Goal: Task Accomplishment & Management: Use online tool/utility

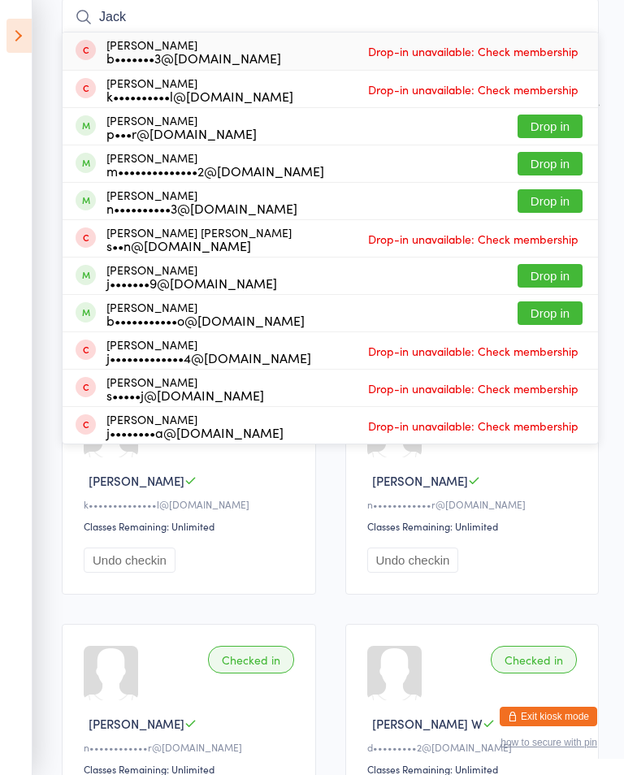
type input "Jack"
click at [567, 160] on button "Drop in" at bounding box center [549, 164] width 65 height 24
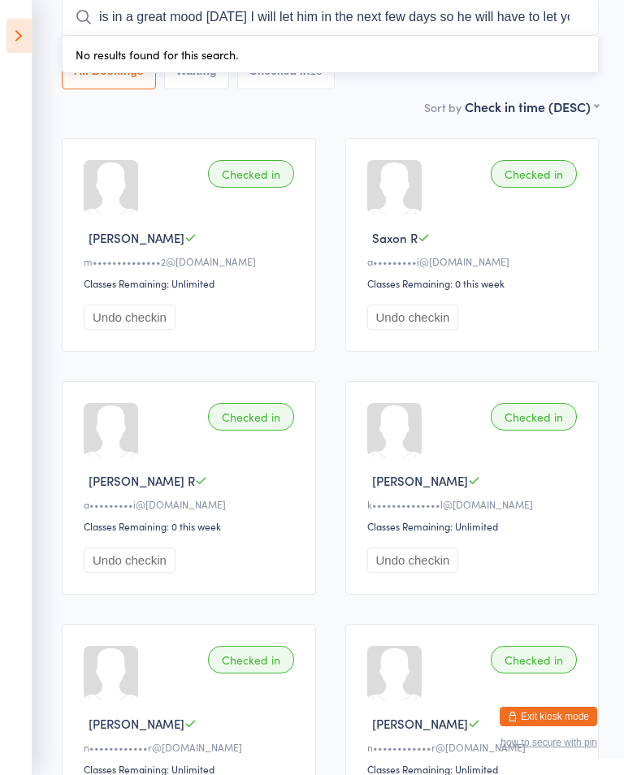
click at [365, 15] on input "is in a great mood [DATE] I will let him in the next few days so he will have t…" at bounding box center [330, 16] width 537 height 37
click at [119, 18] on input "is in a great mood [DATE] I will let him in the next few days so he will have t…" at bounding box center [330, 16] width 537 height 37
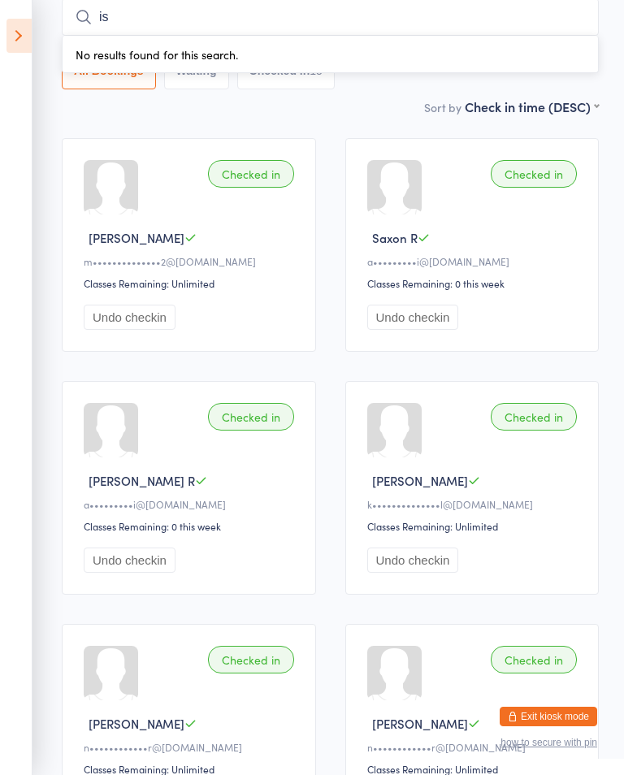
type input "i"
click at [395, 15] on input "⚽️⚽️⚽️⚽️⚽️⚽️⚽️⚽️⚽️⚽️" at bounding box center [330, 16] width 537 height 37
type input "⚽️"
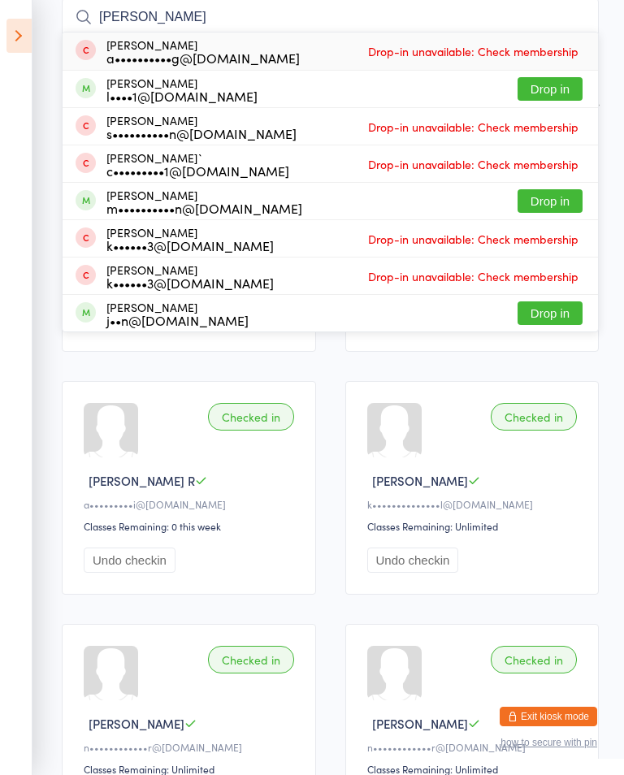
type input "[PERSON_NAME]"
click at [570, 200] on button "Drop in" at bounding box center [549, 201] width 65 height 24
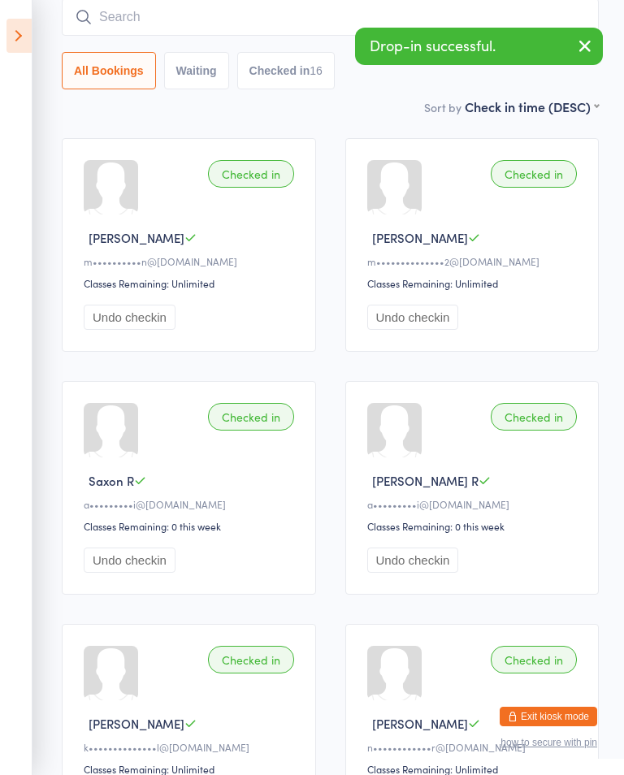
click at [123, 15] on input "search" at bounding box center [330, 16] width 537 height 37
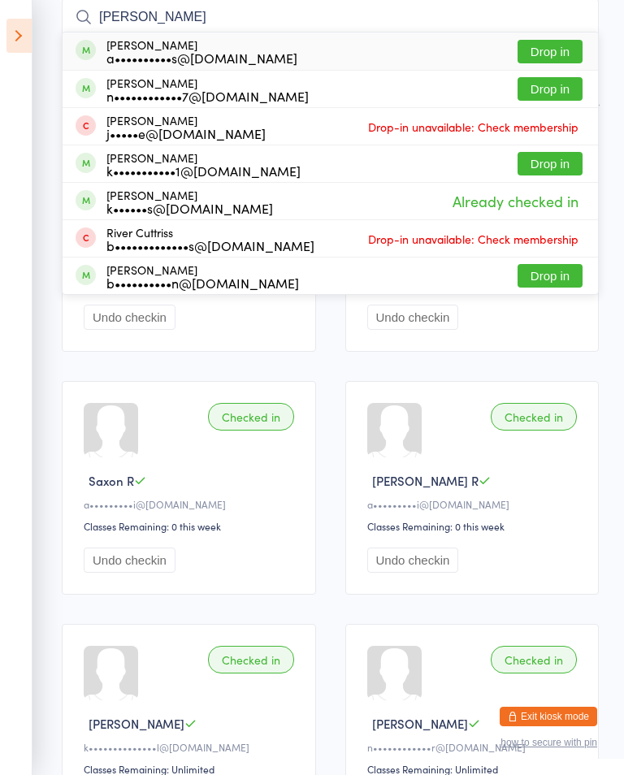
type input "[PERSON_NAME]"
click at [557, 158] on button "Drop in" at bounding box center [549, 164] width 65 height 24
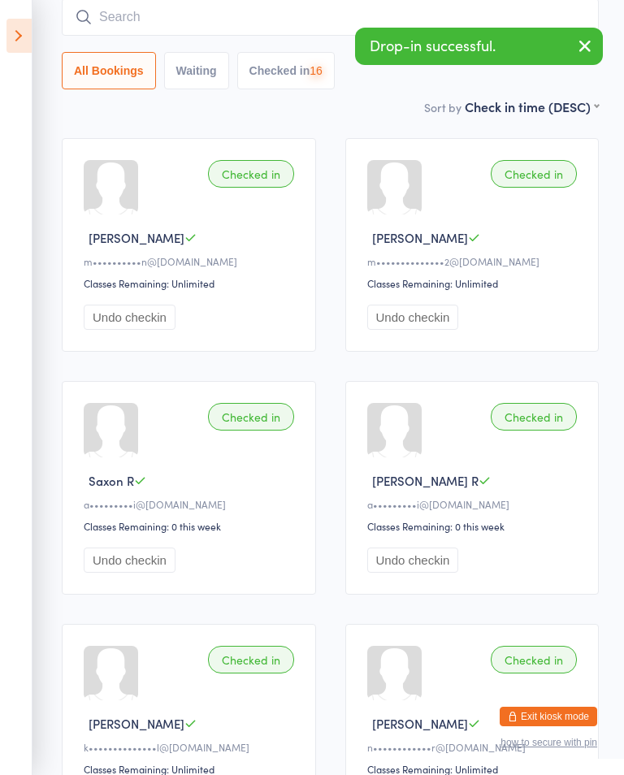
click at [592, 32] on button "button" at bounding box center [585, 46] width 36 height 37
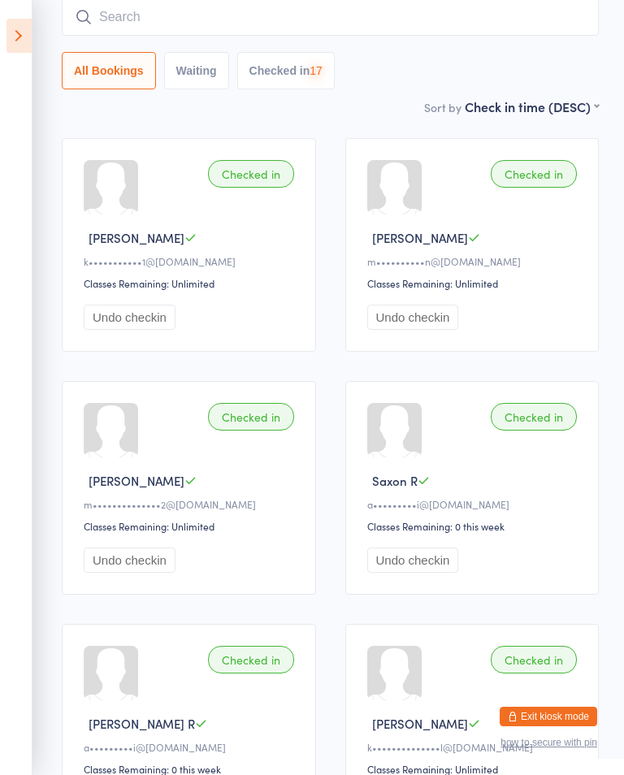
click at [119, 4] on input "search" at bounding box center [330, 16] width 537 height 37
type input "🤫"
type input "🤗"
type input "🤮"
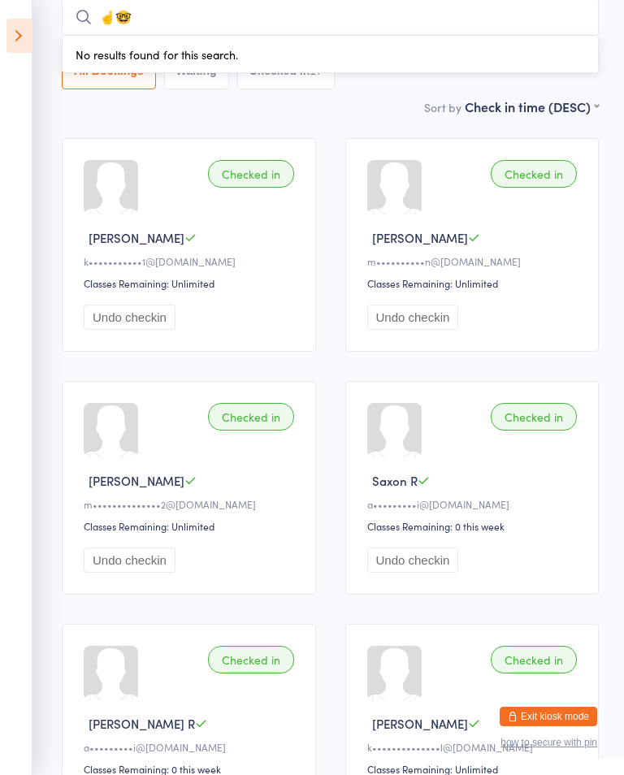
type input "☝️"
click at [103, 15] on input "☝️😎🖕🏿" at bounding box center [330, 16] width 537 height 37
click at [176, 1] on input "😎🖕🏿" at bounding box center [330, 16] width 537 height 37
click at [157, 22] on input "😎🖕🏿" at bounding box center [330, 16] width 537 height 37
type input "😎"
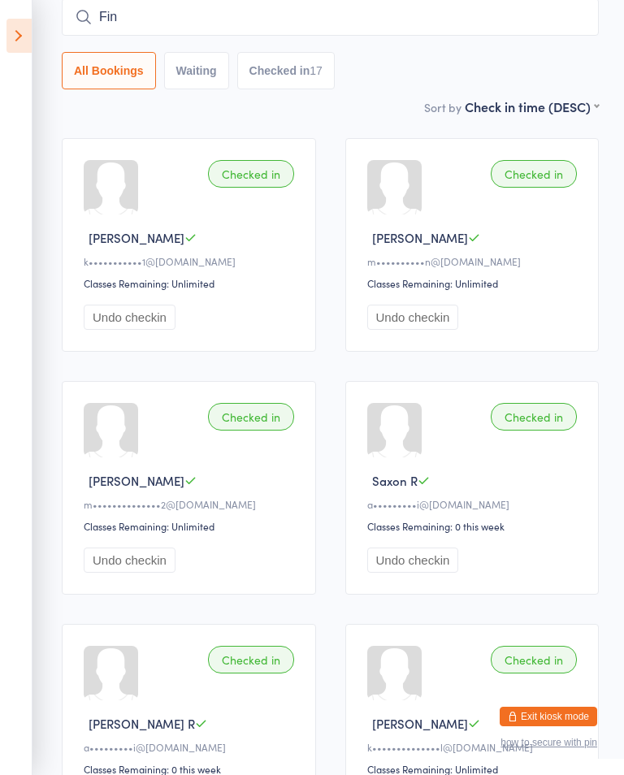
type input "[PERSON_NAME]"
type input "👨‍🎤"
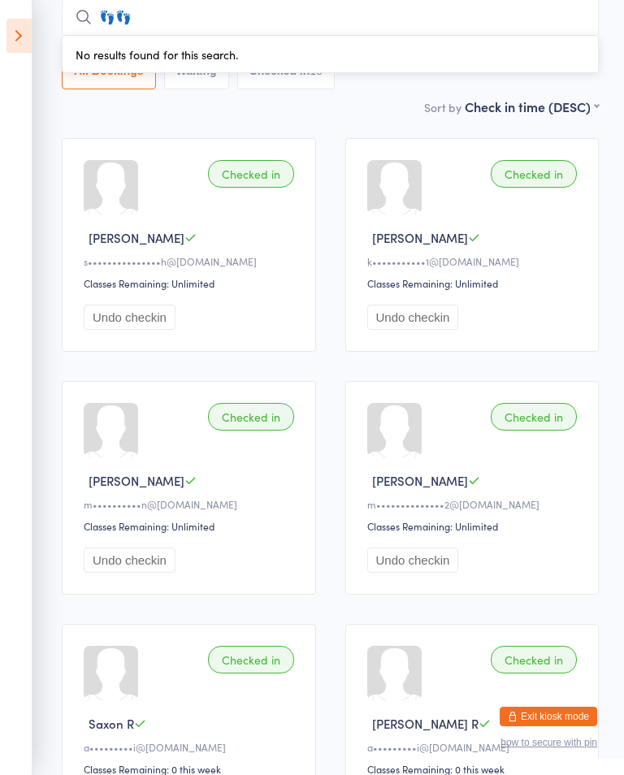
type input "👣"
type input "▫️"
type input "🖕🏿"
type input "🇿🇼"
click at [437, 16] on input "🇮🇱🇮🇱🇮🇱🇮🇱🇮🇱🇮🇱🇮🇱" at bounding box center [330, 16] width 537 height 37
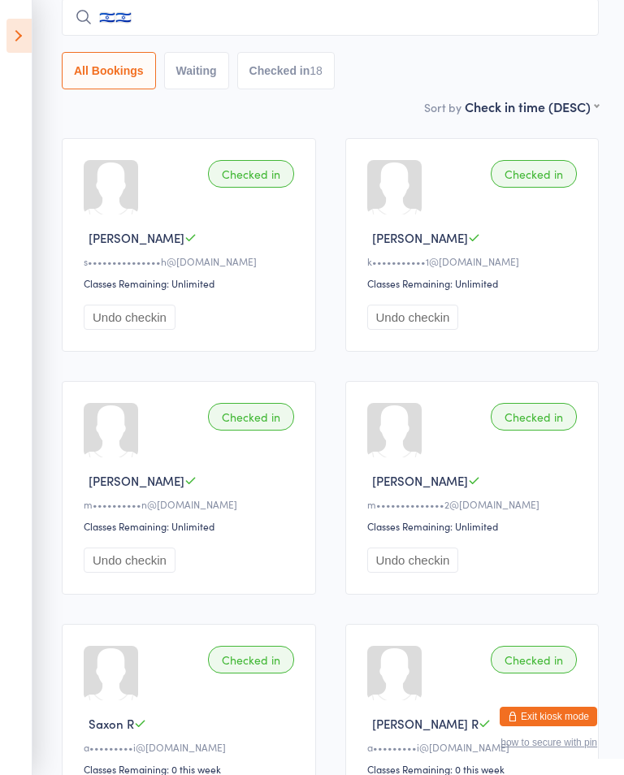
type input "🇮🇱"
type input "🗿"
type input "🗽"
type input "🏦"
type input "🏢"
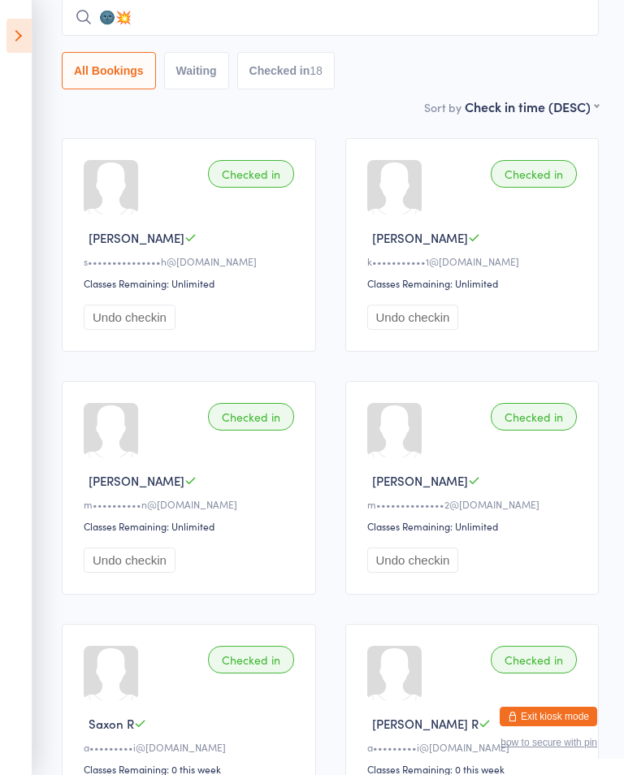
type input "🌚"
type input "🌜"
type input "🥀"
type input "🌜"
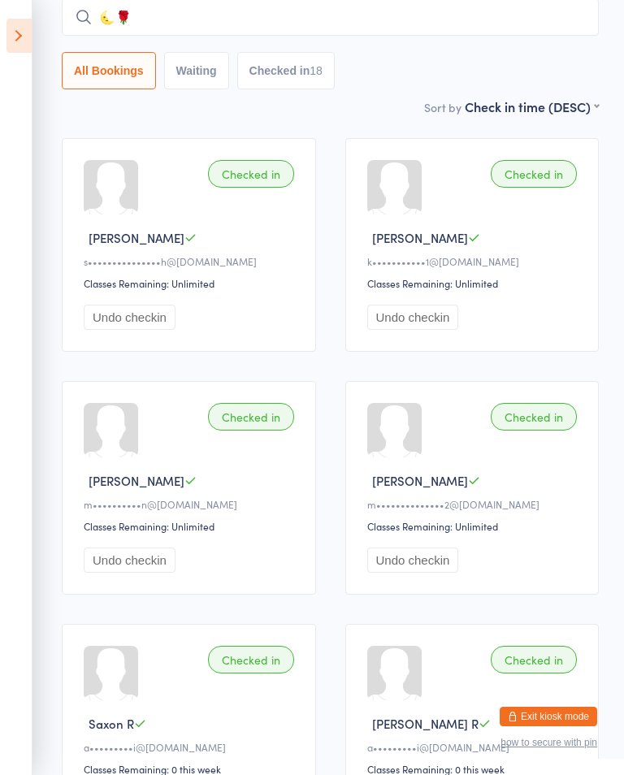
type input "🌜"
click at [100, 10] on input "🌜🌛" at bounding box center [330, 16] width 537 height 37
click at [175, 20] on input "🌜🌛" at bounding box center [330, 16] width 537 height 37
type input "🌜"
type input "™️"
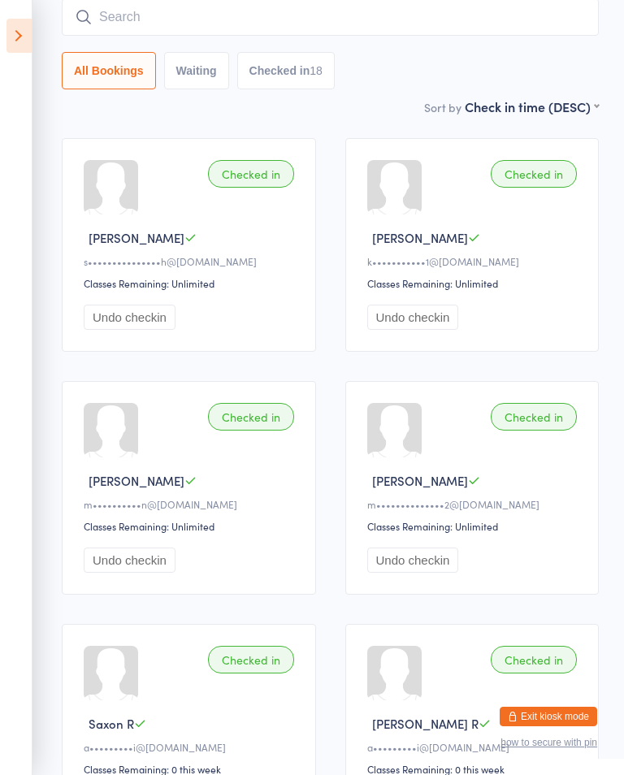
type input "➕"
click at [141, 27] on input "➕" at bounding box center [330, 16] width 537 height 37
click at [244, 12] on input "♾➕♾ ➿" at bounding box center [330, 16] width 537 height 37
type input "♾"
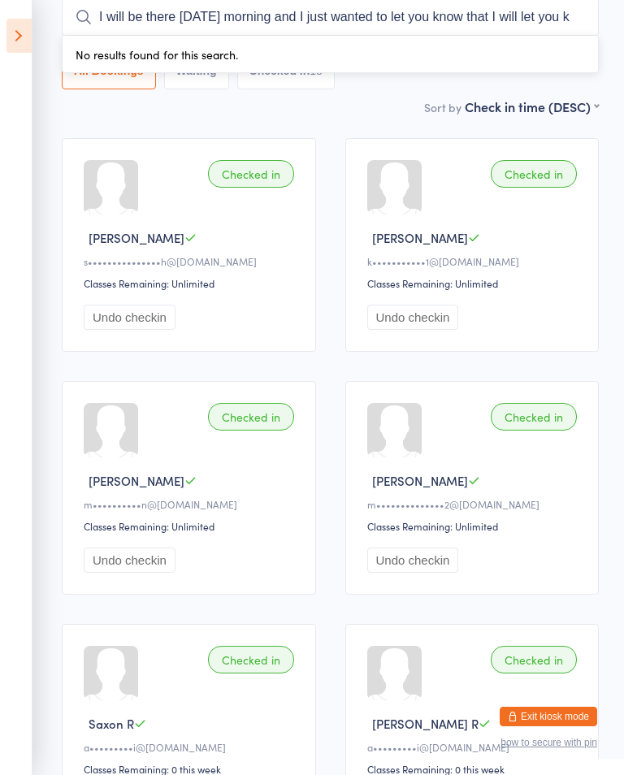
click at [400, 24] on input "I will be there [DATE] morning and I just wanted to let you know that I will le…" at bounding box center [330, 16] width 537 height 37
click at [396, 14] on input "I will be there [DATE] morning and I just wanted to let you know that I will le…" at bounding box center [330, 16] width 537 height 37
click at [582, 19] on input "I will be there [DATE] morning and I just wanted to let you know that I will le…" at bounding box center [330, 16] width 537 height 37
click at [103, 17] on input "I will be there [DATE] morning and I just wanted to let you know that I will le…" at bounding box center [330, 16] width 537 height 37
click at [110, 18] on input "I will be there [DATE] morning and I just wanted to let you know that I will le…" at bounding box center [330, 16] width 537 height 37
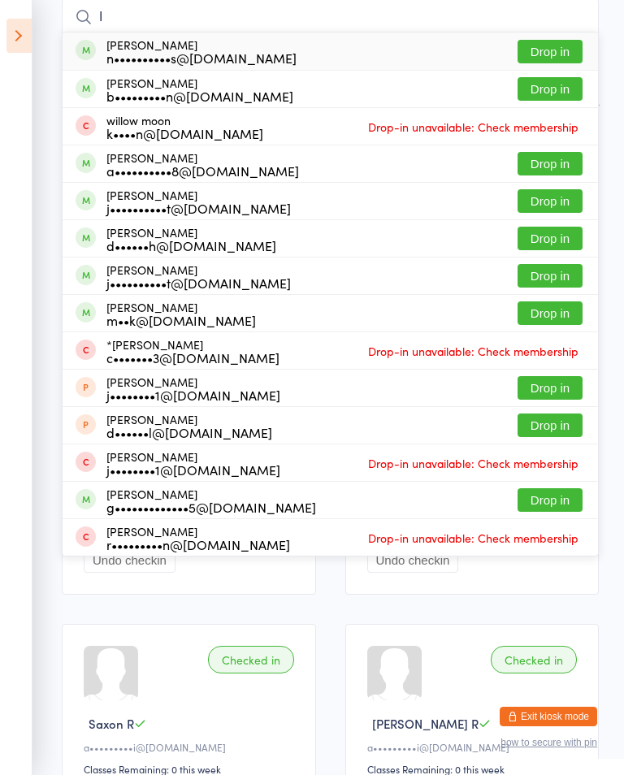
type input "I"
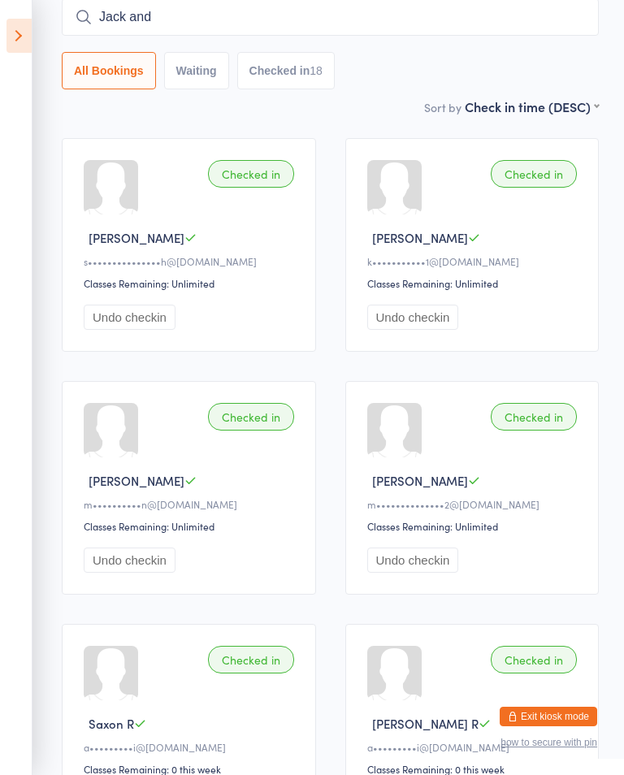
type input "Jack"
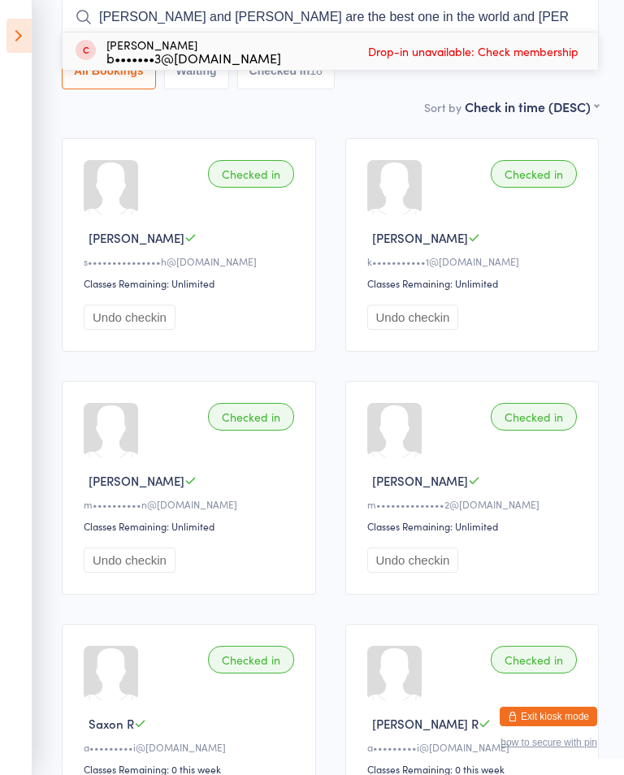
click at [246, 115] on div "Sort by Check in time (DESC) First name (ASC) First name (DESC) Last name (ASC)…" at bounding box center [330, 106] width 537 height 18
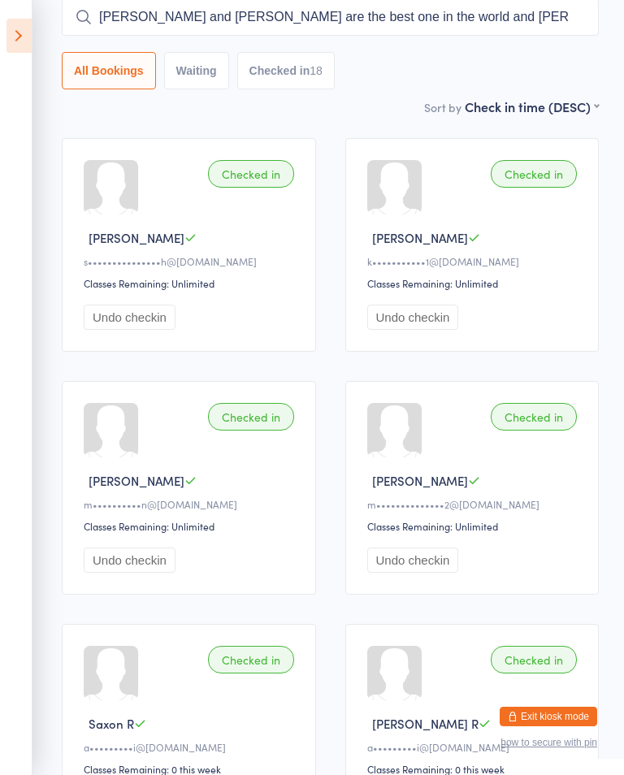
click at [557, 22] on input "[PERSON_NAME] and [PERSON_NAME] are the best one in the world and [PERSON_NAME]…" at bounding box center [330, 16] width 537 height 37
click at [398, 4] on input "[PERSON_NAME] and [PERSON_NAME] are the best one in the world and [PERSON_NAME]…" at bounding box center [330, 16] width 537 height 37
click at [384, 10] on input "[PERSON_NAME] and [PERSON_NAME] are the best one in the world and [PERSON_NAME]…" at bounding box center [330, 16] width 537 height 37
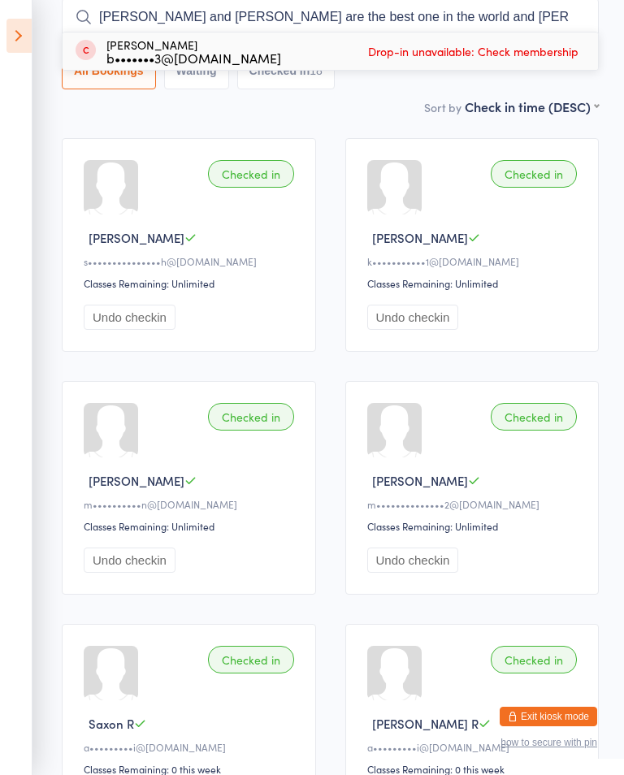
click at [70, 16] on input "[PERSON_NAME] and [PERSON_NAME] are the best one in the world and [PERSON_NAME]…" at bounding box center [330, 16] width 537 height 37
click at [76, 6] on input "[PERSON_NAME] and [PERSON_NAME] are the best one in the world and [PERSON_NAME]…" at bounding box center [330, 16] width 537 height 37
type input "[PERSON_NAME] and [PERSON_NAME] are the best one in the world and [PERSON_NAME]…"
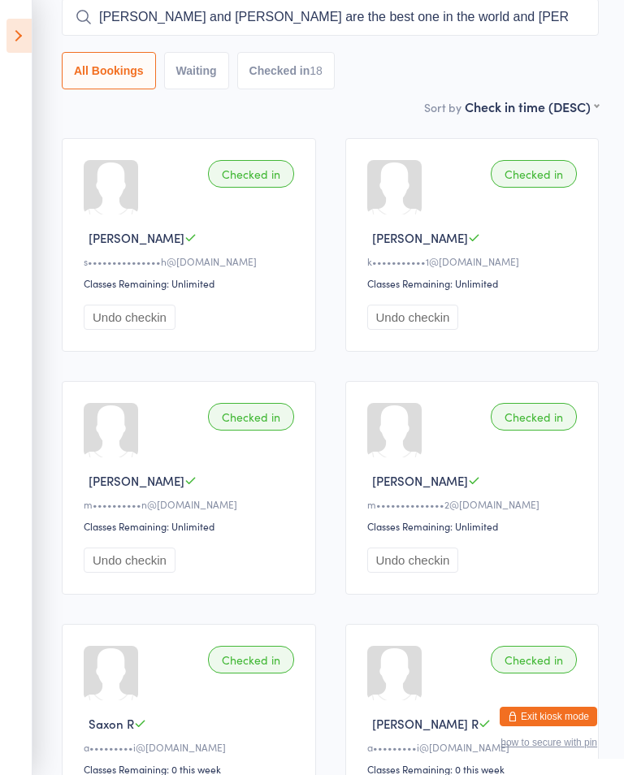
click at [69, 16] on input "[PERSON_NAME] and [PERSON_NAME] are the best one in the world and [PERSON_NAME]…" at bounding box center [330, 16] width 537 height 37
click at [68, 3] on input "[PERSON_NAME] and [PERSON_NAME] are the best one in the world and [PERSON_NAME]…" at bounding box center [330, 16] width 537 height 37
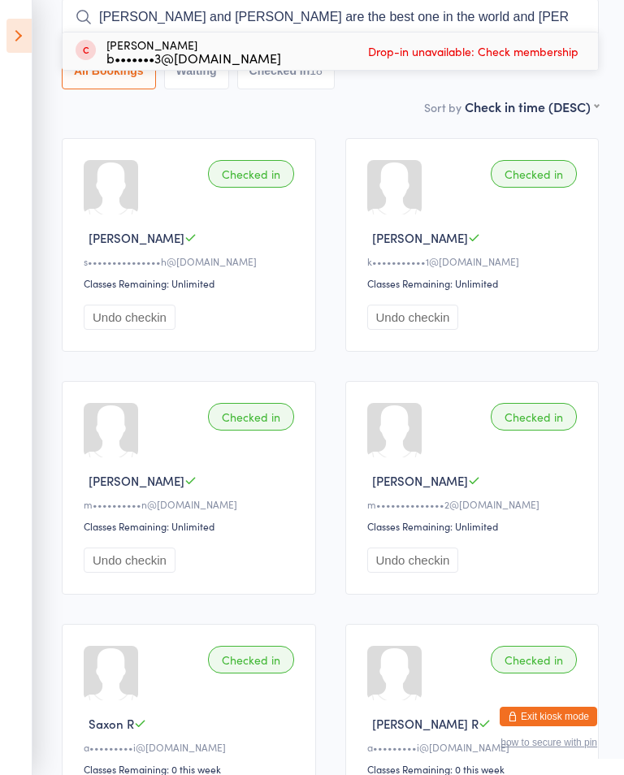
click at [93, 18] on input "[PERSON_NAME] and [PERSON_NAME] are the best one in the world and [PERSON_NAME]…" at bounding box center [330, 16] width 537 height 37
click at [79, 6] on input "[PERSON_NAME] and [PERSON_NAME] are the best one in the world and [PERSON_NAME]…" at bounding box center [330, 16] width 537 height 37
click at [81, 4] on input "[PERSON_NAME] and [PERSON_NAME] are the best one in the world and [PERSON_NAME]…" at bounding box center [330, 16] width 537 height 37
click at [76, 6] on input "[PERSON_NAME] and [PERSON_NAME] are the best one in the world and [PERSON_NAME]…" at bounding box center [330, 16] width 537 height 37
click at [97, 12] on input "[PERSON_NAME] and [PERSON_NAME] are the best one in the world and [PERSON_NAME]…" at bounding box center [330, 16] width 537 height 37
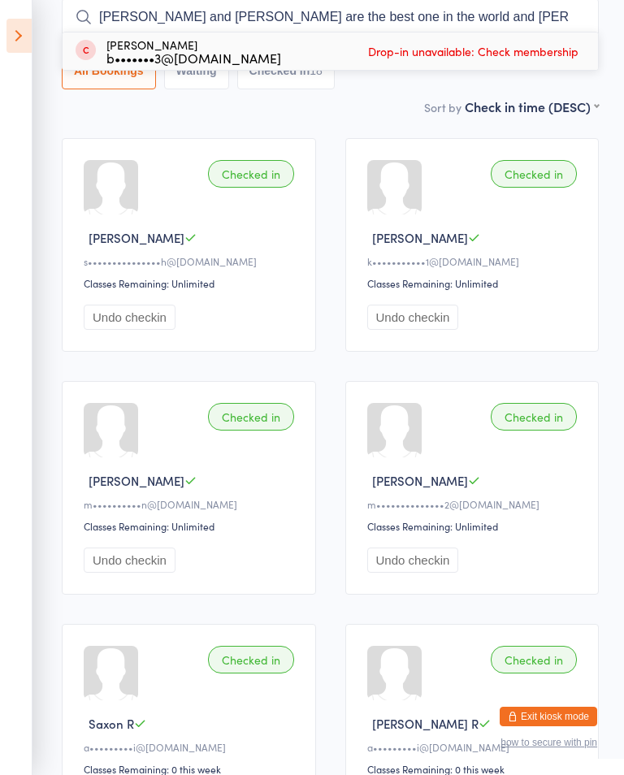
click at [68, 7] on input "[PERSON_NAME] and [PERSON_NAME] are the best one in the world and [PERSON_NAME]…" at bounding box center [330, 16] width 537 height 37
click at [88, 5] on input "[PERSON_NAME] and [PERSON_NAME] are the best one in the world and [PERSON_NAME]…" at bounding box center [330, 16] width 537 height 37
click at [99, 11] on input "[PERSON_NAME] and [PERSON_NAME] are the best one in the world and [PERSON_NAME]…" at bounding box center [330, 16] width 537 height 37
click at [577, 6] on input "[PERSON_NAME] are the best one in the world and [PERSON_NAME] are the best one …" at bounding box center [330, 16] width 537 height 37
click at [552, 11] on input "[PERSON_NAME] are the best one in the world and [PERSON_NAME] are the best one …" at bounding box center [330, 16] width 537 height 37
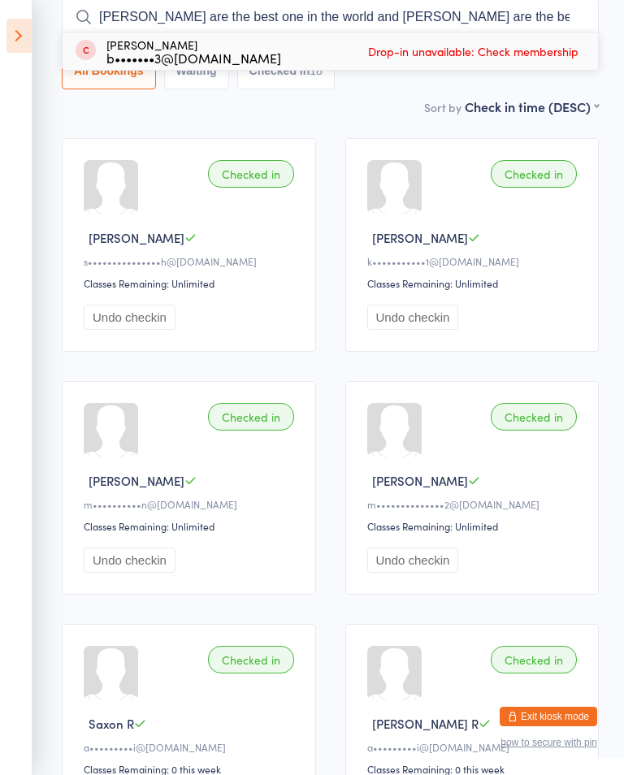
click at [541, 11] on input "[PERSON_NAME] are the best one in the world and [PERSON_NAME] are the best one …" at bounding box center [330, 16] width 537 height 37
click at [520, 11] on input "[PERSON_NAME] are the best one in the world and [PERSON_NAME] are the best one …" at bounding box center [330, 16] width 537 height 37
click at [508, 11] on input "[PERSON_NAME] are the best one in the world and [PERSON_NAME] are the best one …" at bounding box center [330, 16] width 537 height 37
click at [444, 15] on input "world and [PERSON_NAME] are the best one in" at bounding box center [330, 16] width 537 height 37
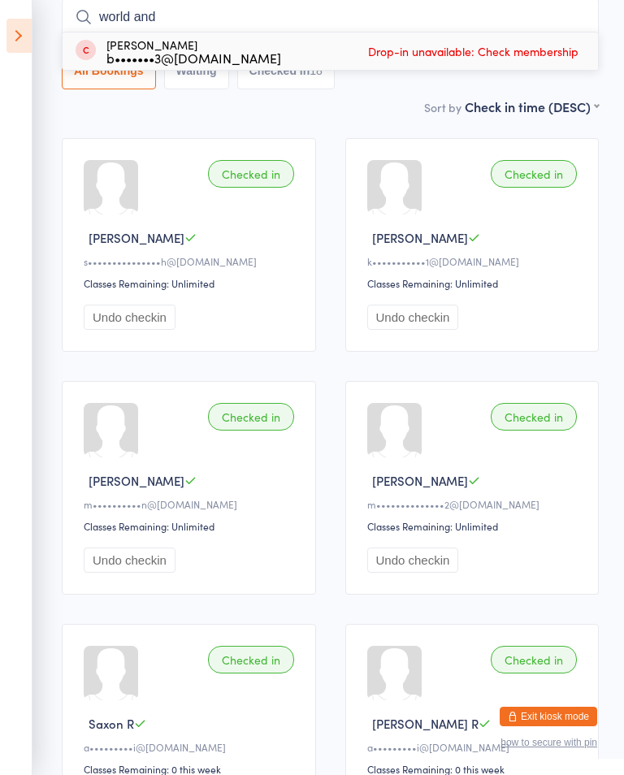
type input "world"
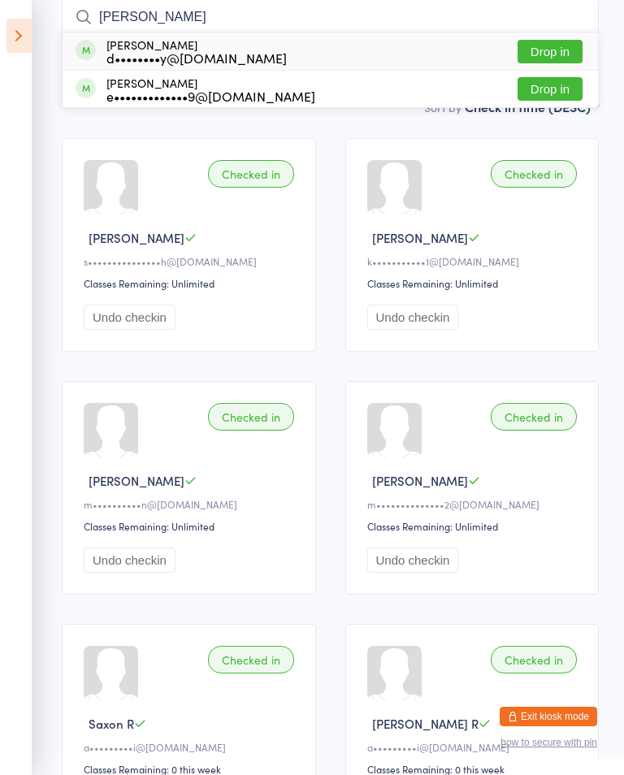
type input "[PERSON_NAME]"
click at [555, 89] on button "Drop in" at bounding box center [549, 89] width 65 height 24
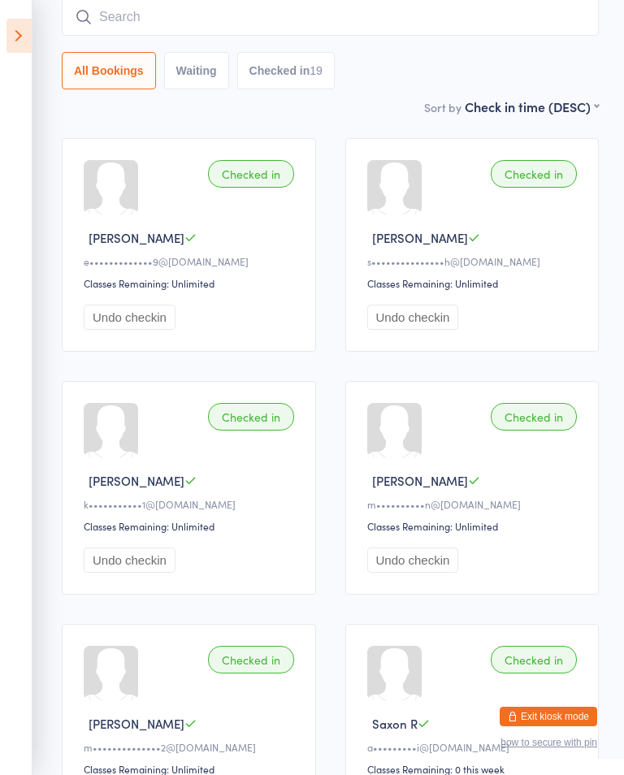
click at [213, 19] on input "search" at bounding box center [330, 16] width 537 height 37
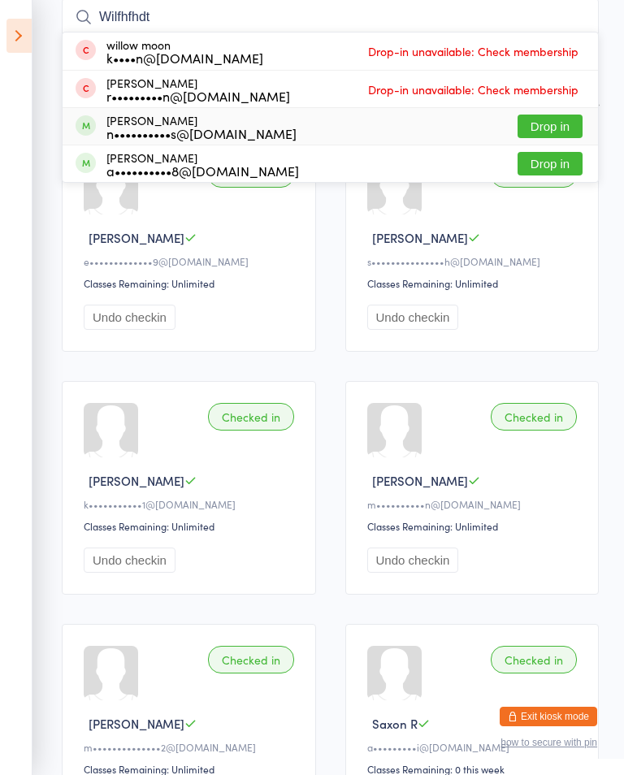
type input "Wilfhfhdt"
click at [130, 121] on div "Will [PERSON_NAME] n••••••••••s@[DOMAIN_NAME]" at bounding box center [201, 127] width 190 height 26
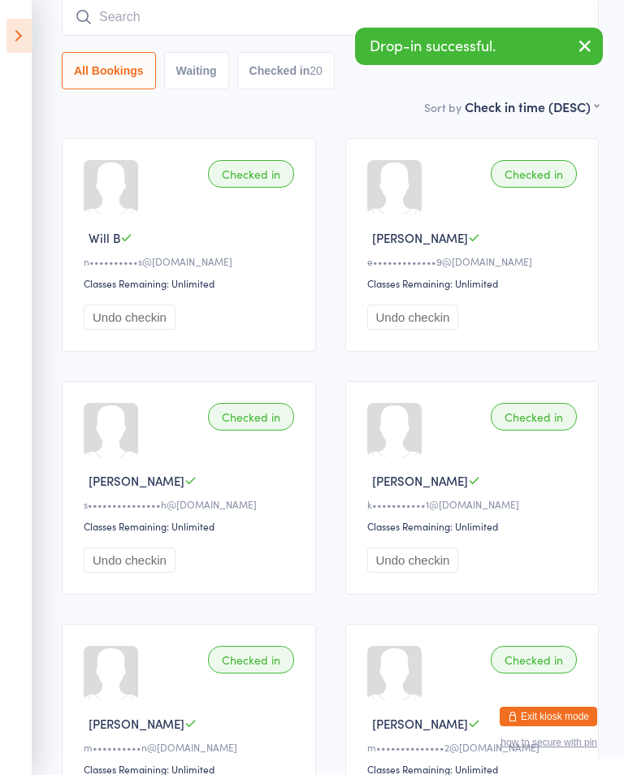
click at [299, 30] on input "search" at bounding box center [330, 16] width 537 height 37
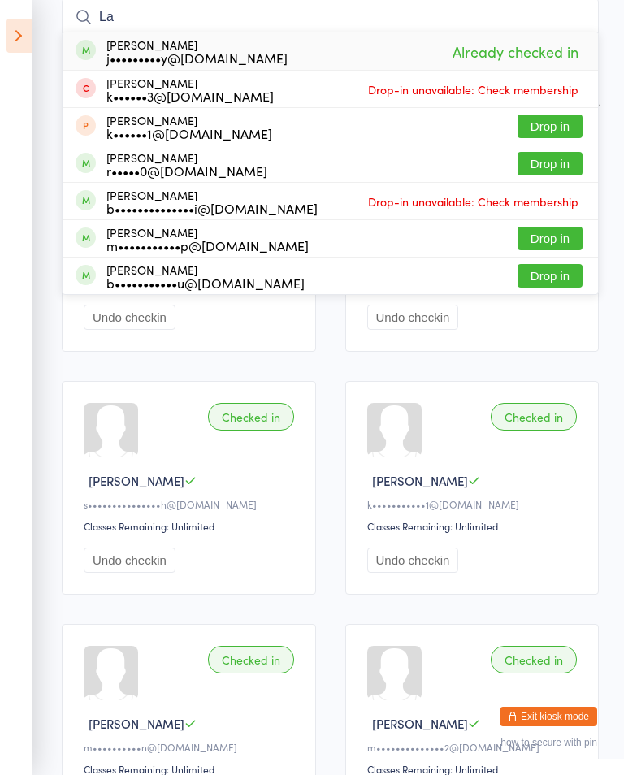
type input "L"
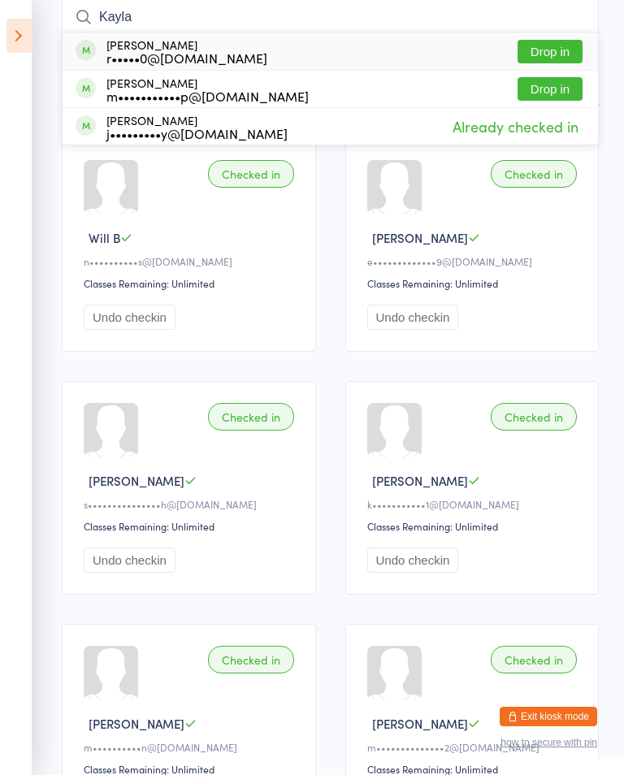
type input "Kayla"
click at [548, 50] on button "Drop in" at bounding box center [549, 52] width 65 height 24
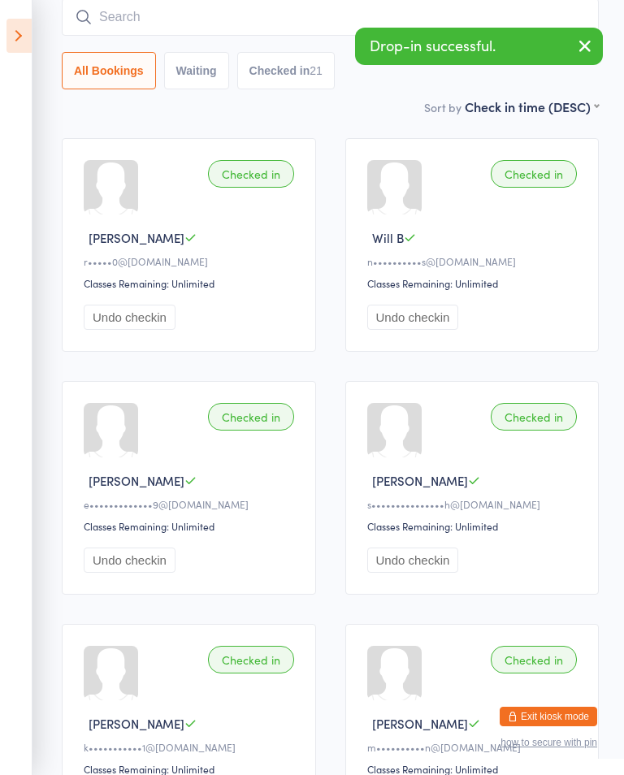
click at [283, 23] on input "search" at bounding box center [330, 16] width 537 height 37
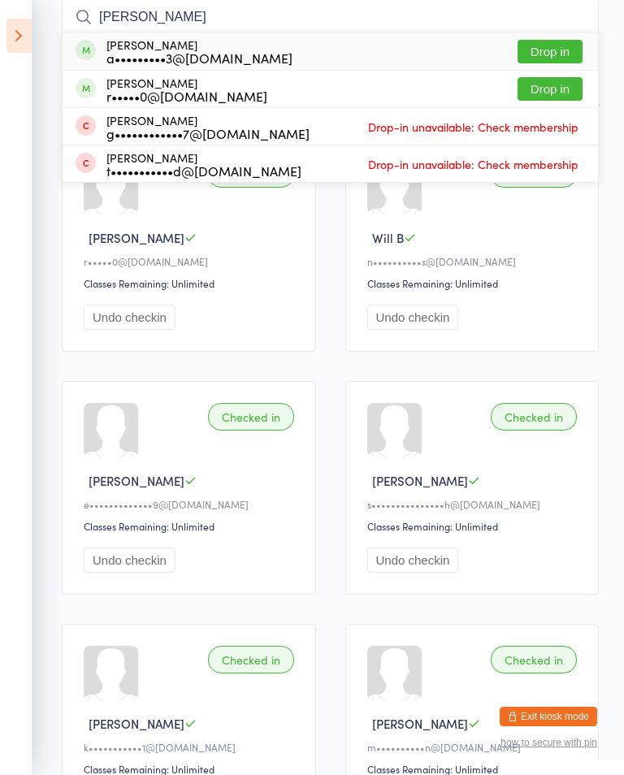
type input "[PERSON_NAME]"
click at [549, 89] on button "Drop in" at bounding box center [549, 89] width 65 height 24
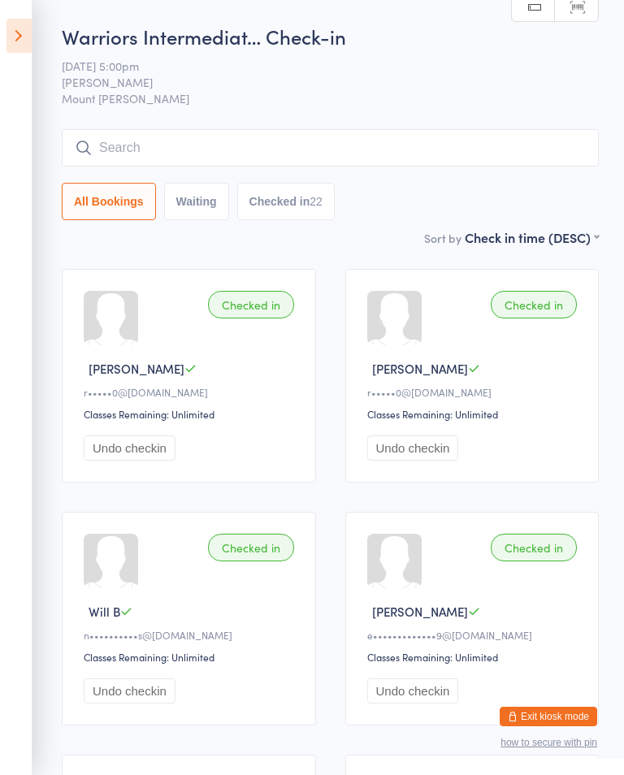
click at [506, 151] on input "search" at bounding box center [330, 147] width 537 height 37
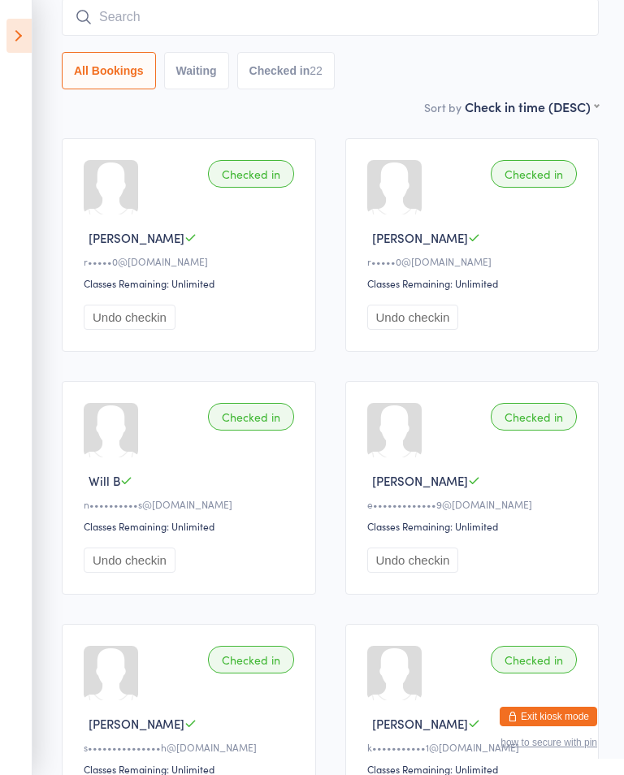
click at [30, 41] on icon at bounding box center [18, 36] width 25 height 34
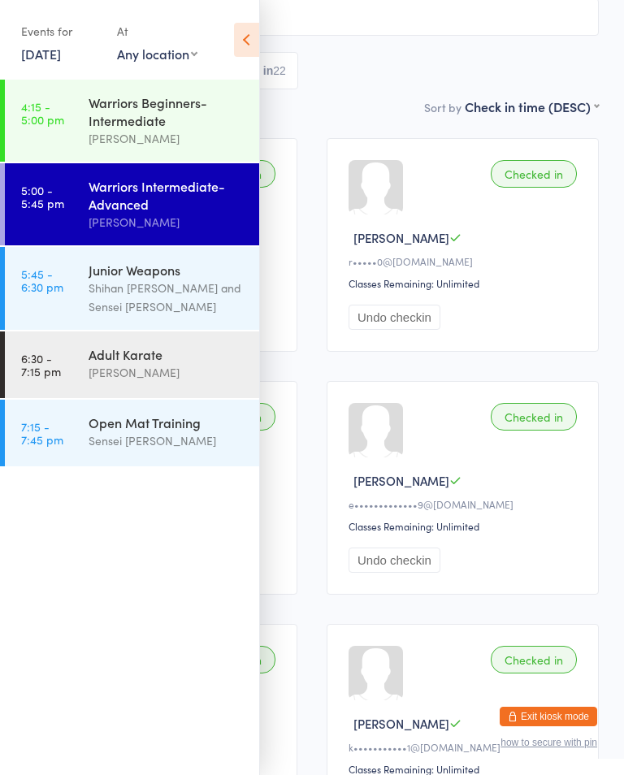
click at [162, 307] on div "Shihan [PERSON_NAME] and Sensei [PERSON_NAME]" at bounding box center [167, 297] width 157 height 37
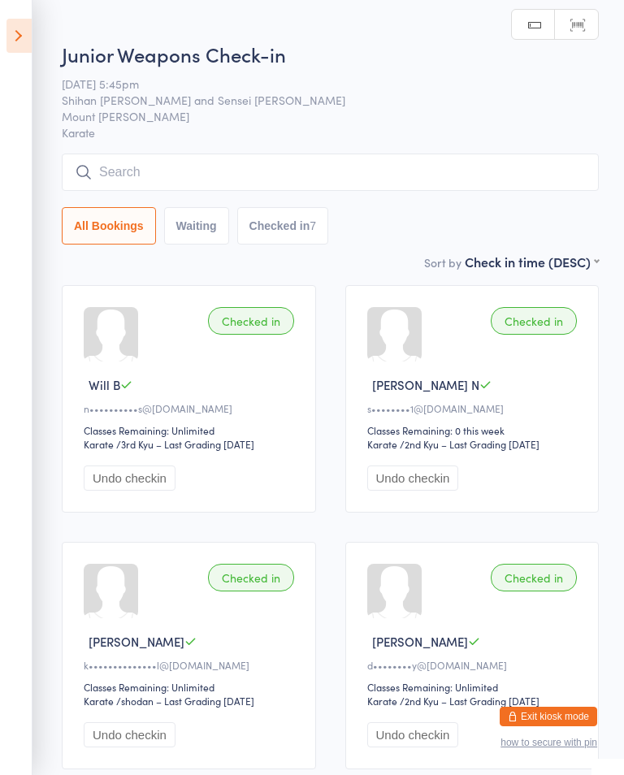
click at [396, 182] on input "search" at bounding box center [330, 172] width 537 height 37
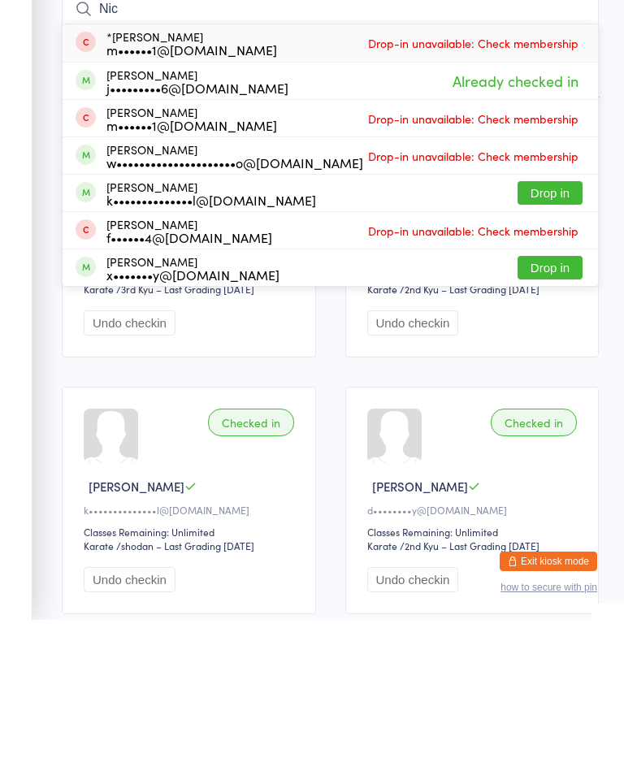
type input "Nic"
click at [569, 336] on button "Drop in" at bounding box center [549, 348] width 65 height 24
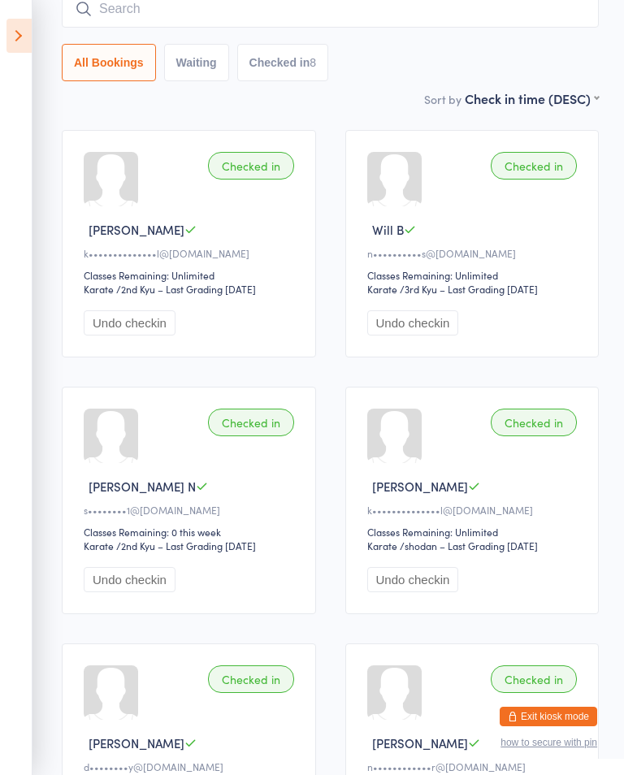
click at [15, 45] on icon at bounding box center [18, 36] width 25 height 34
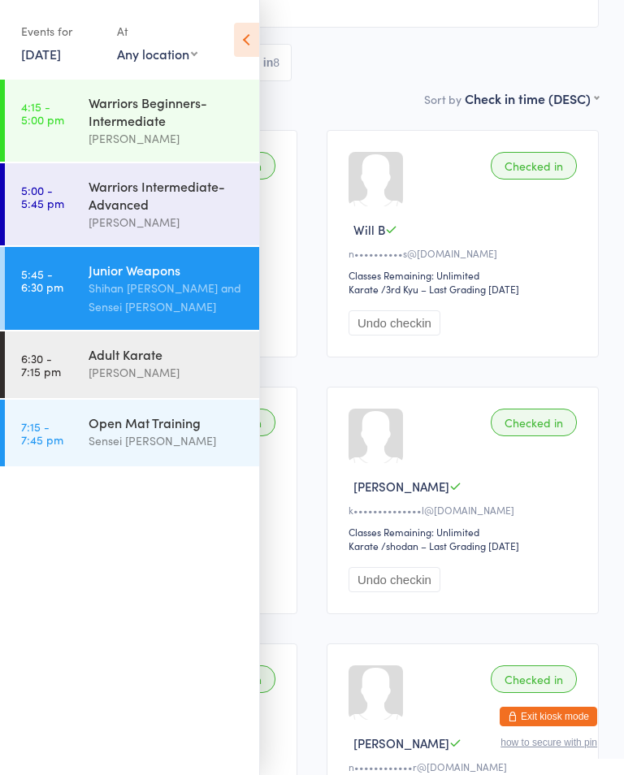
click at [154, 363] on div "Adult Karate" at bounding box center [167, 354] width 157 height 18
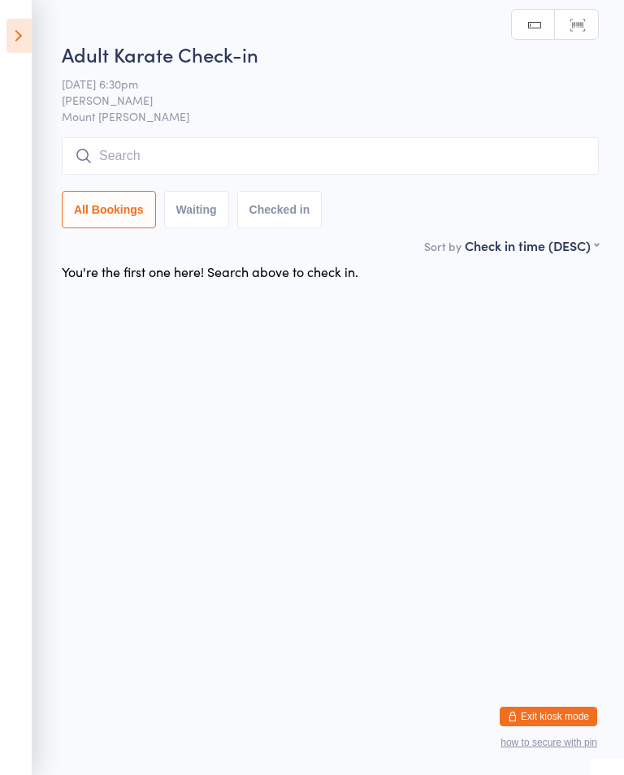
click at [144, 149] on input "search" at bounding box center [330, 155] width 537 height 37
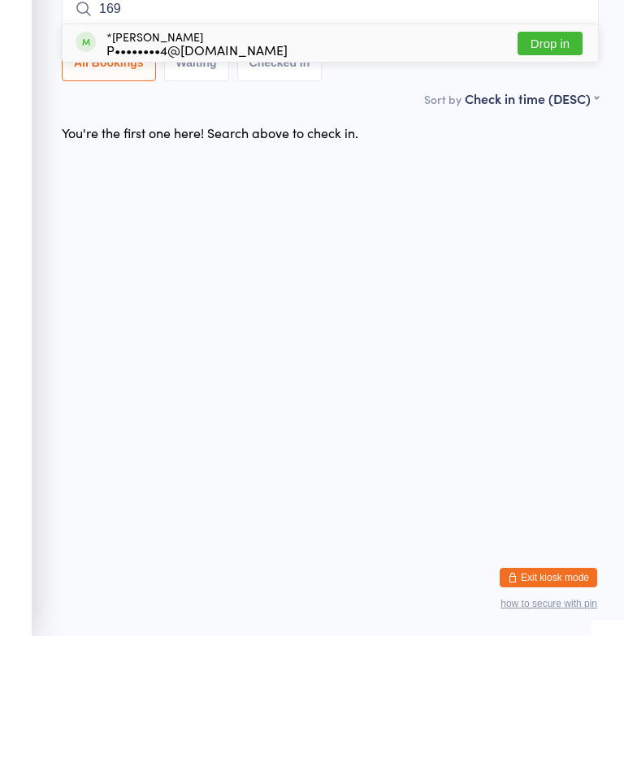
type input "169"
click at [554, 171] on button "Drop in" at bounding box center [549, 183] width 65 height 24
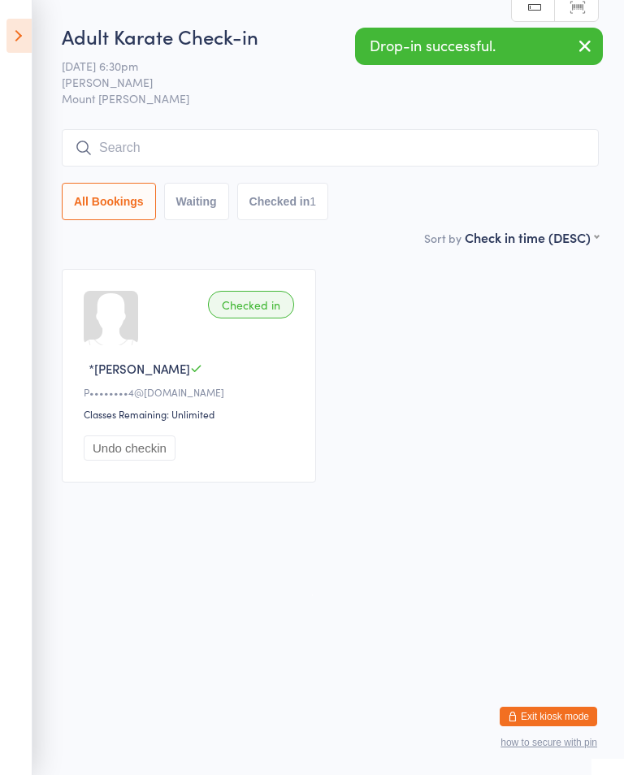
click at [21, 28] on icon at bounding box center [18, 36] width 25 height 34
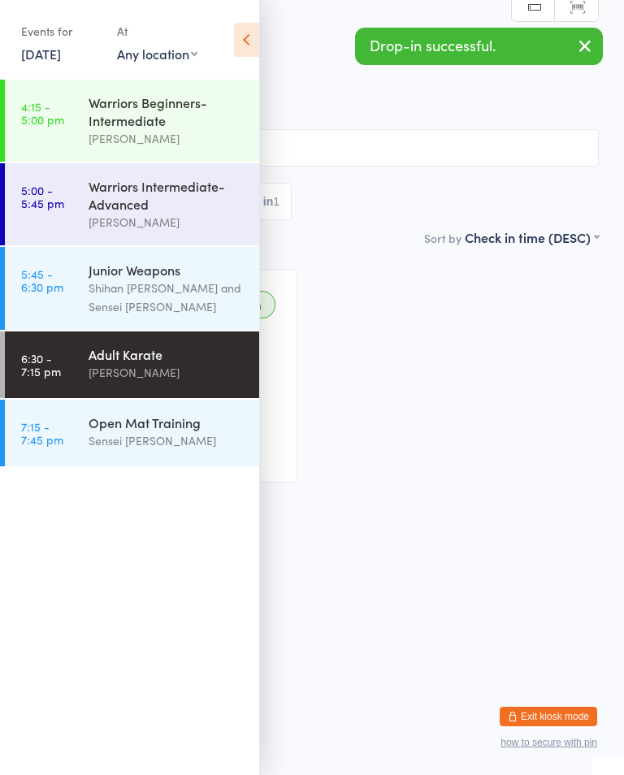
click at [146, 431] on div "Open Mat Training" at bounding box center [167, 422] width 157 height 18
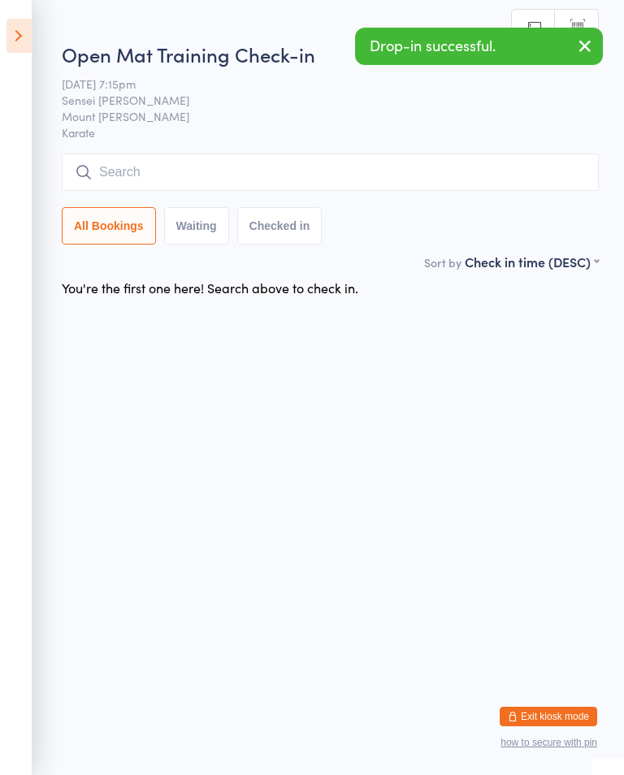
click at [210, 171] on input "search" at bounding box center [330, 172] width 537 height 37
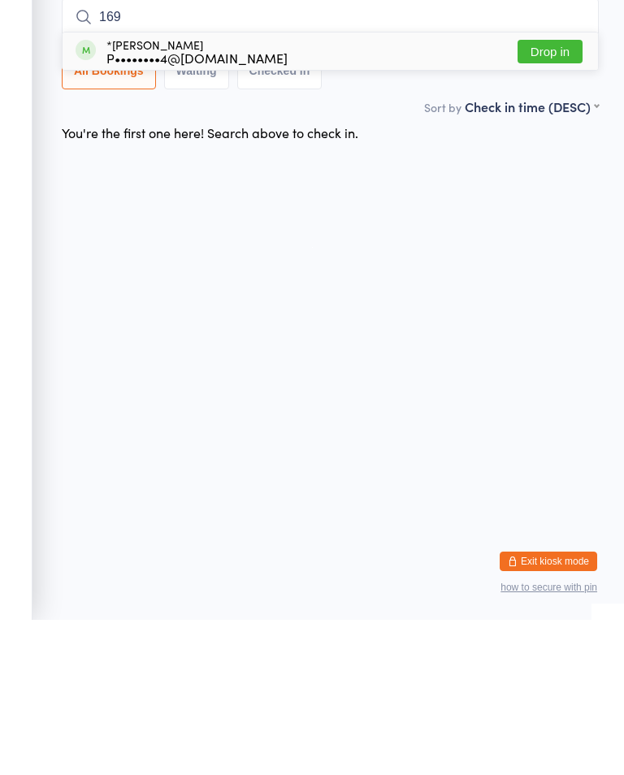
type input "169"
click at [564, 195] on button "Drop in" at bounding box center [549, 207] width 65 height 24
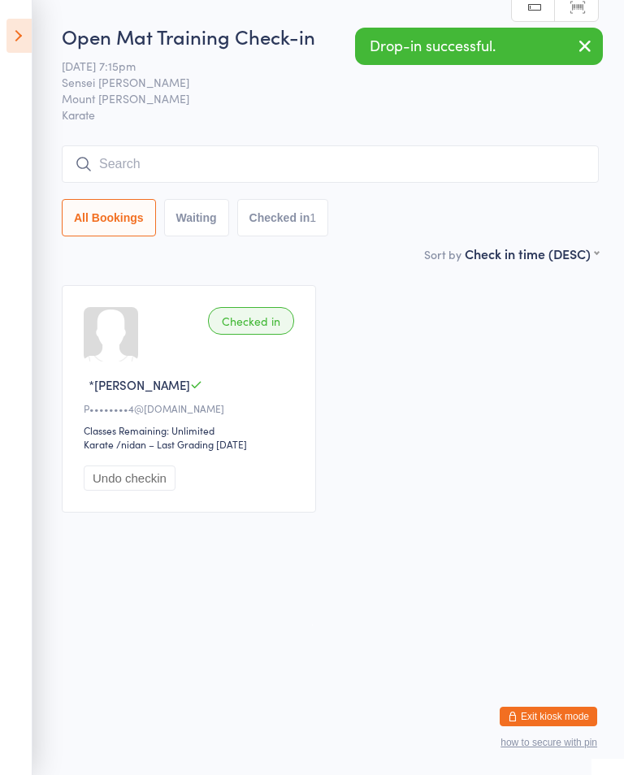
click at [21, 29] on icon at bounding box center [18, 36] width 25 height 34
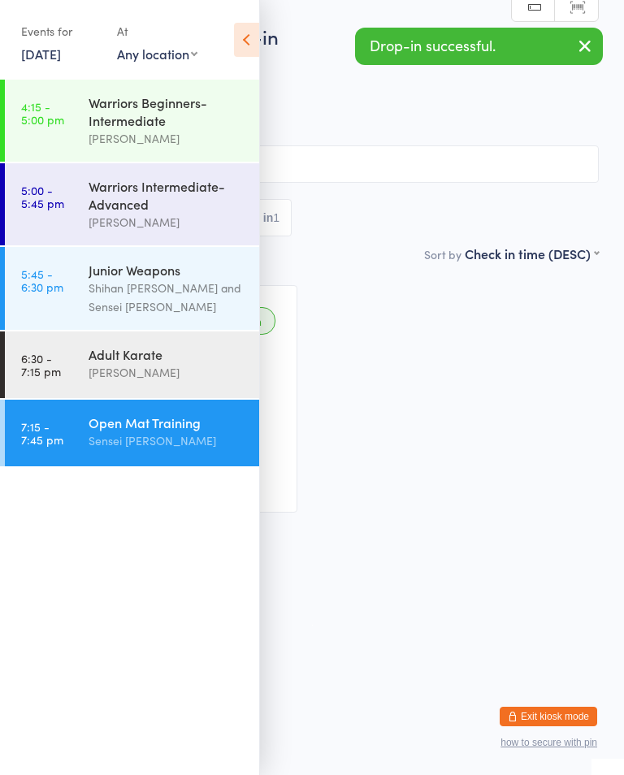
click at [179, 382] on div "[PERSON_NAME]" at bounding box center [167, 372] width 157 height 19
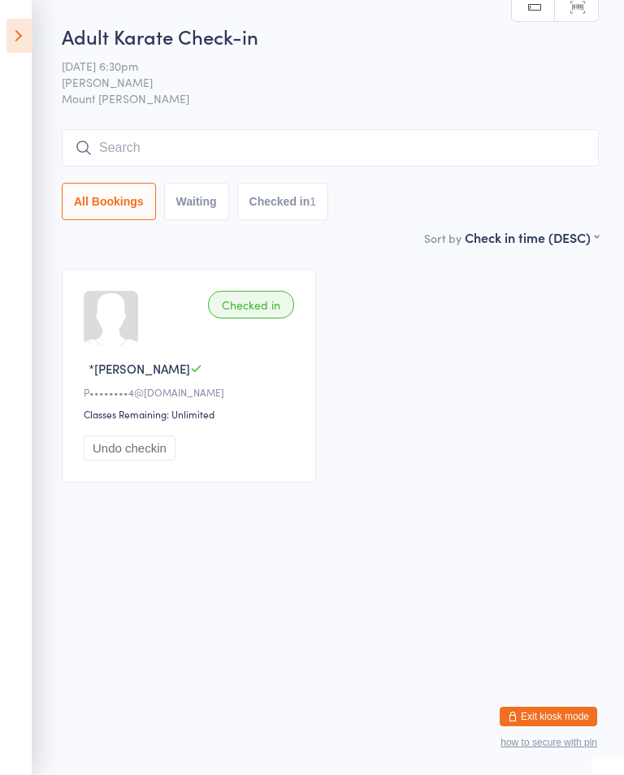
click at [113, 146] on input "search" at bounding box center [330, 147] width 537 height 37
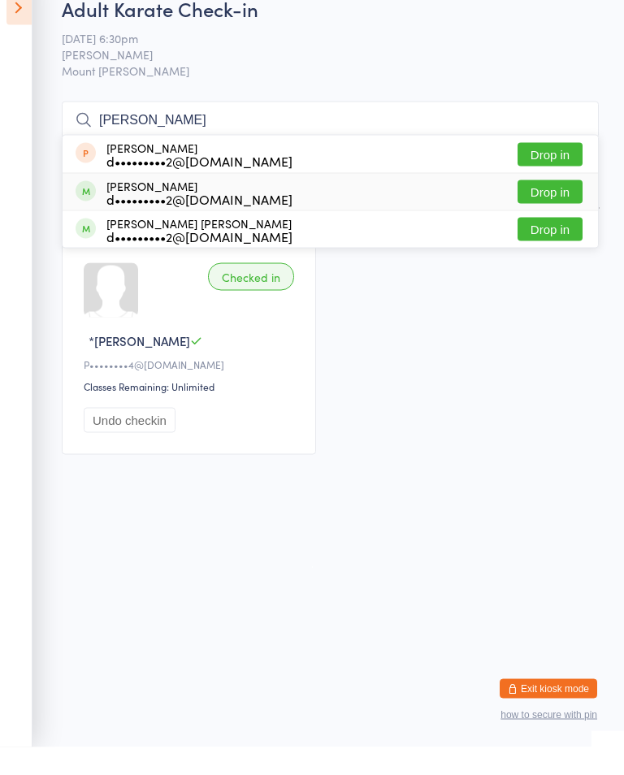
type input "[PERSON_NAME]"
click at [545, 208] on button "Drop in" at bounding box center [549, 220] width 65 height 24
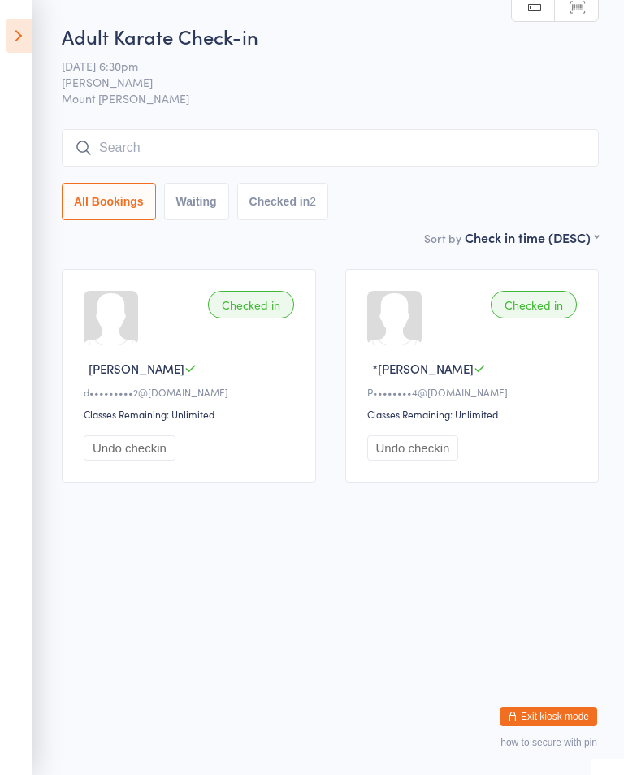
click at [511, 146] on input "search" at bounding box center [330, 147] width 537 height 37
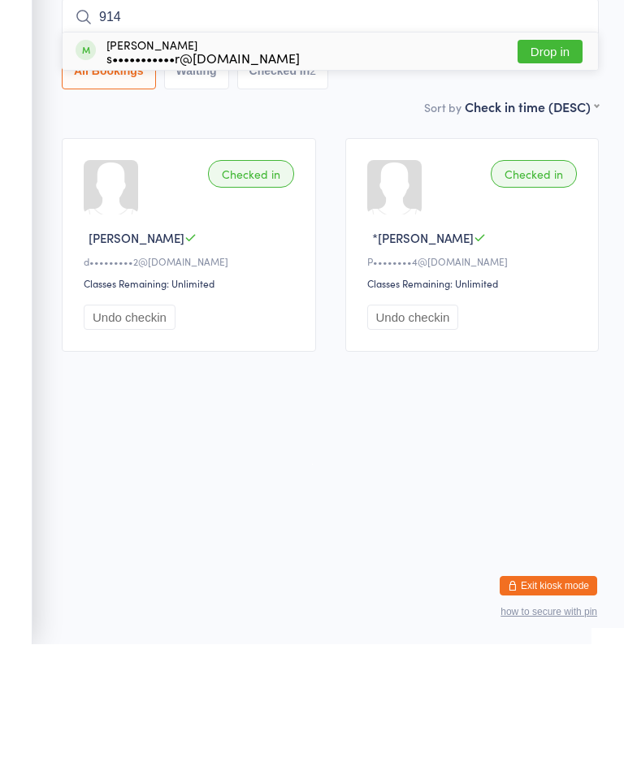
type input "914"
click at [563, 171] on button "Drop in" at bounding box center [549, 183] width 65 height 24
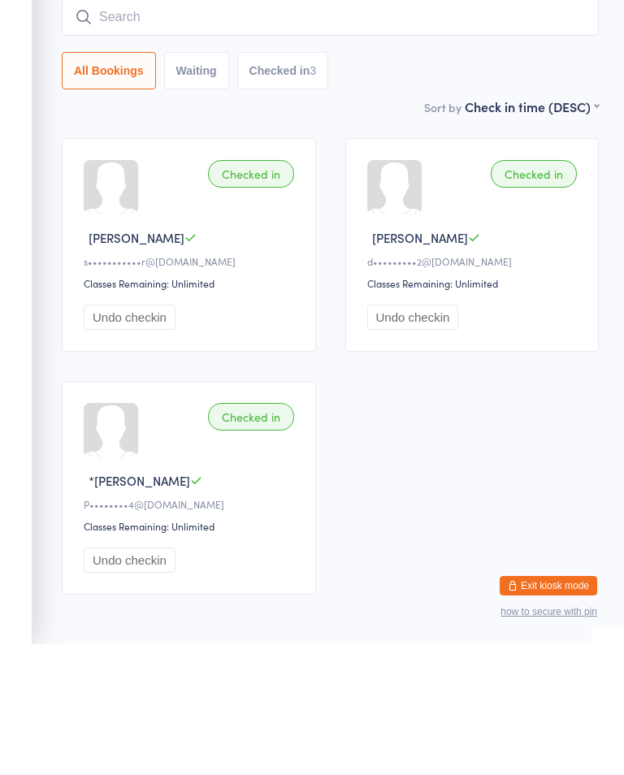
type input "@"
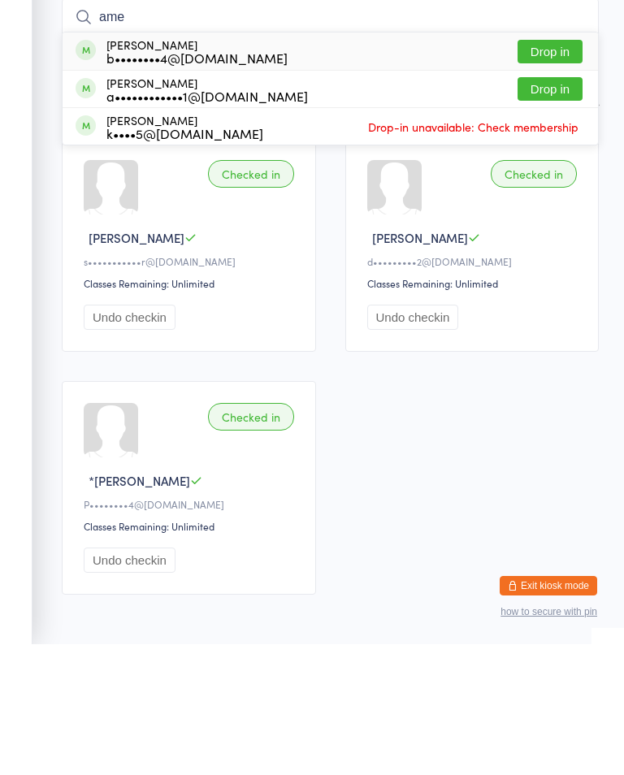
type input "ame"
click at [566, 208] on button "Drop in" at bounding box center [549, 220] width 65 height 24
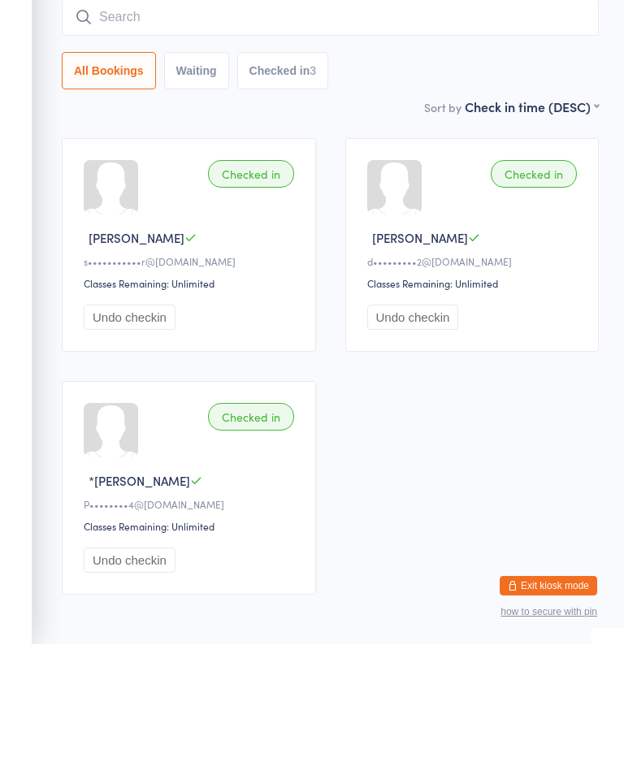
scroll to position [84, 0]
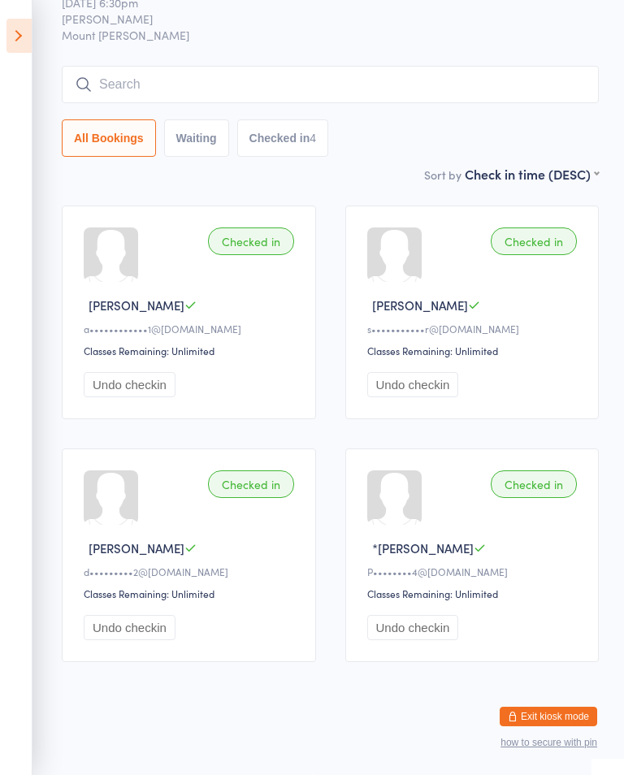
click at [498, 71] on input "search" at bounding box center [330, 84] width 537 height 37
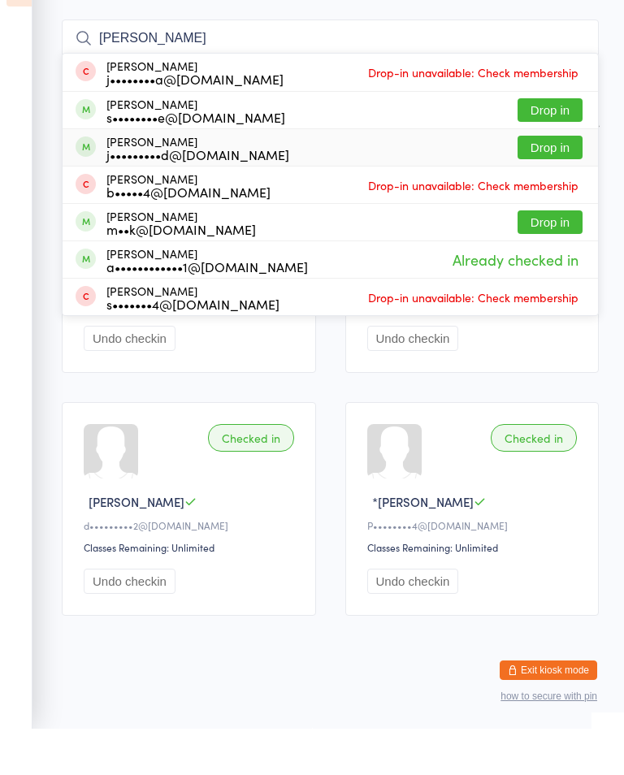
type input "[PERSON_NAME]"
click at [565, 182] on button "Drop in" at bounding box center [549, 194] width 65 height 24
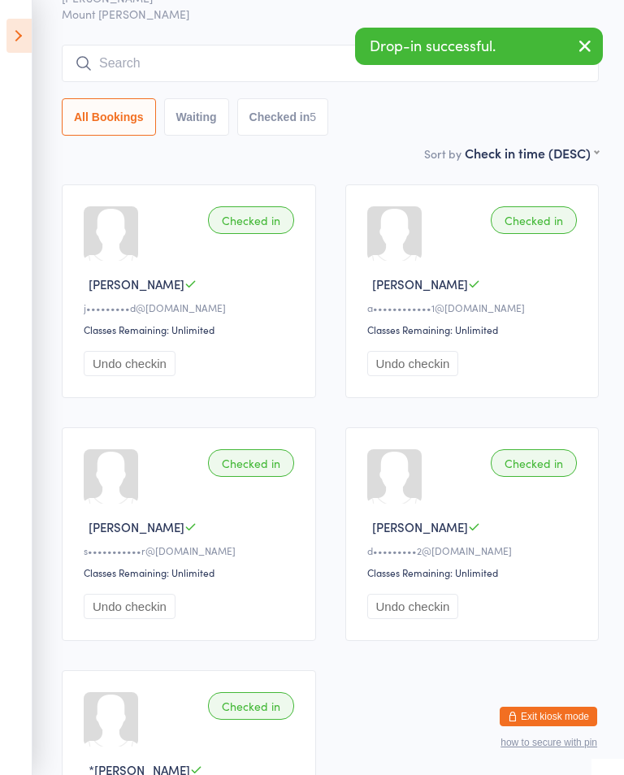
click at [108, 63] on input "search" at bounding box center [330, 63] width 537 height 37
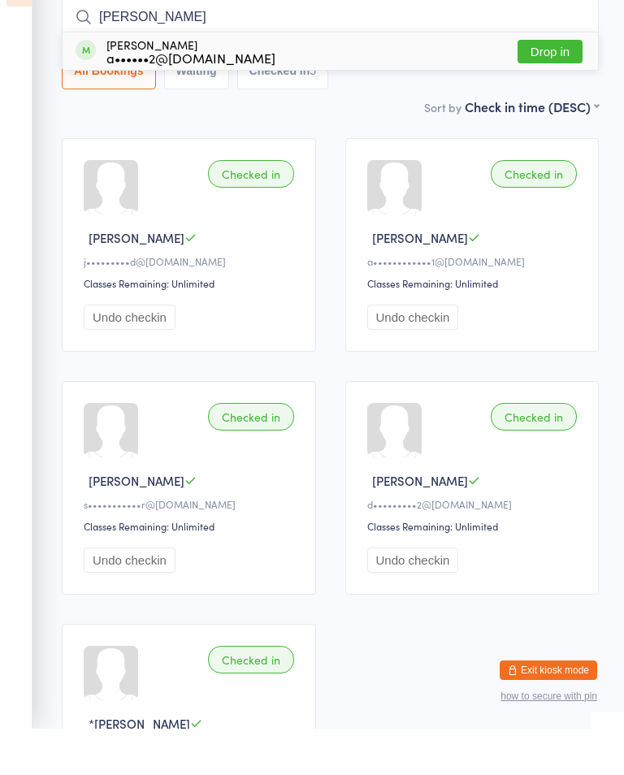
type input "[PERSON_NAME]"
click at [552, 86] on button "Drop in" at bounding box center [549, 98] width 65 height 24
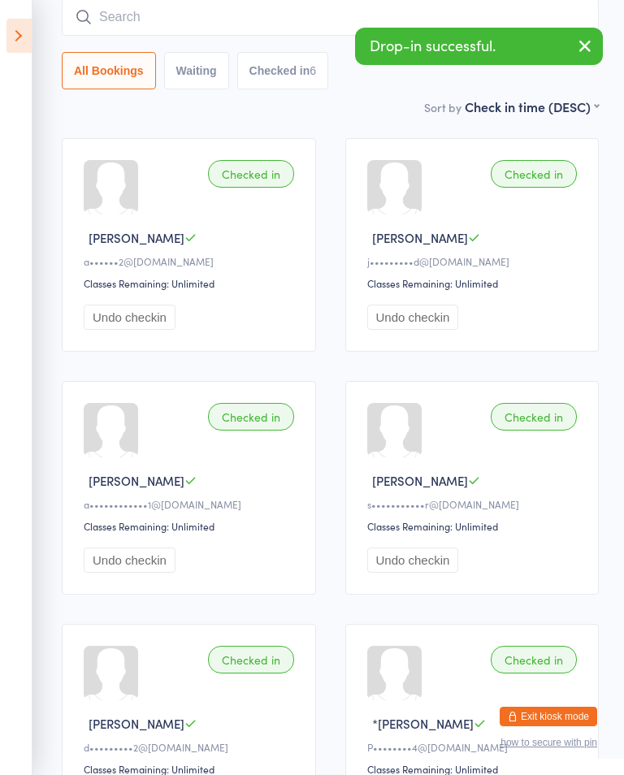
scroll to position [0, 0]
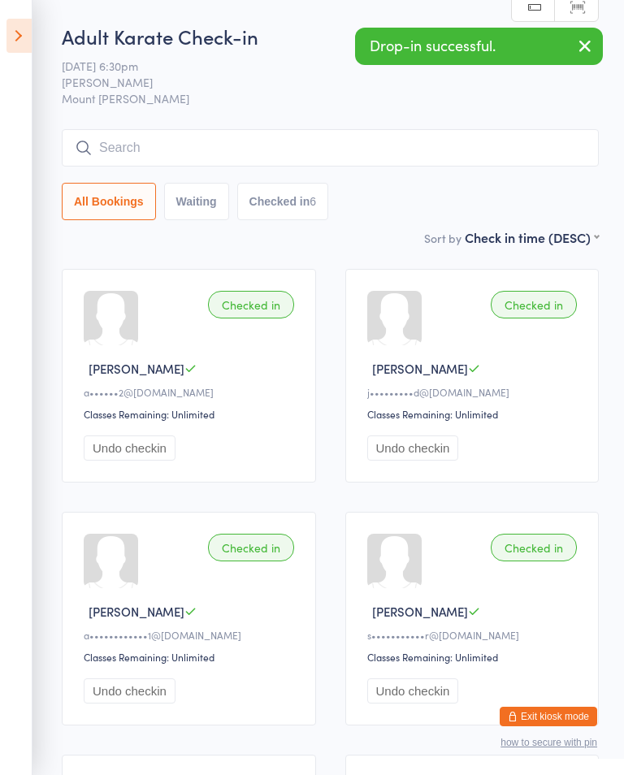
click at [227, 151] on input "search" at bounding box center [330, 147] width 537 height 37
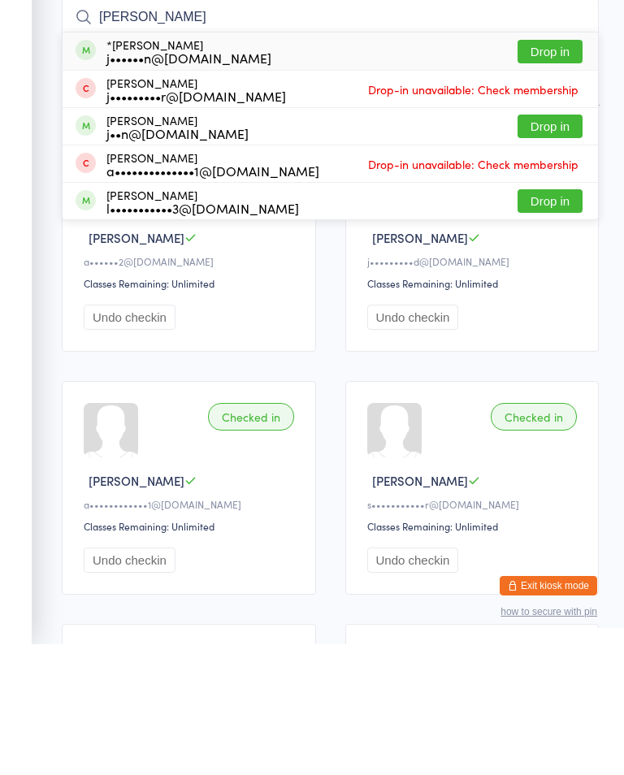
type input "[PERSON_NAME]"
click at [546, 171] on button "Drop in" at bounding box center [549, 183] width 65 height 24
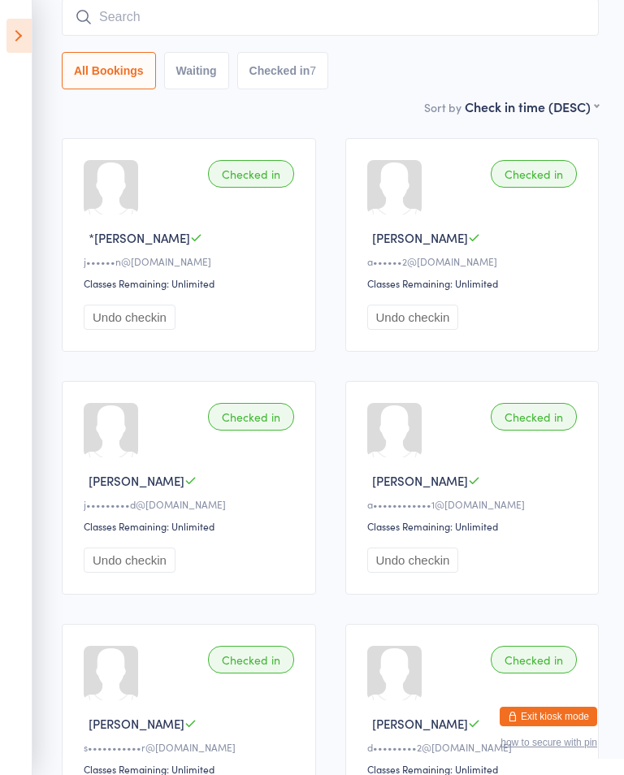
click at [201, 13] on input "search" at bounding box center [330, 16] width 537 height 37
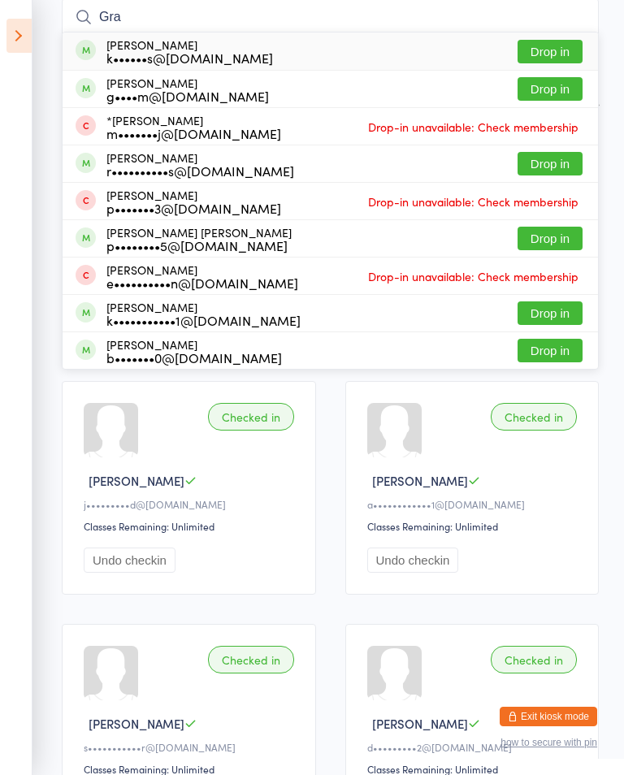
type input "Gra"
click at [557, 91] on button "Drop in" at bounding box center [549, 89] width 65 height 24
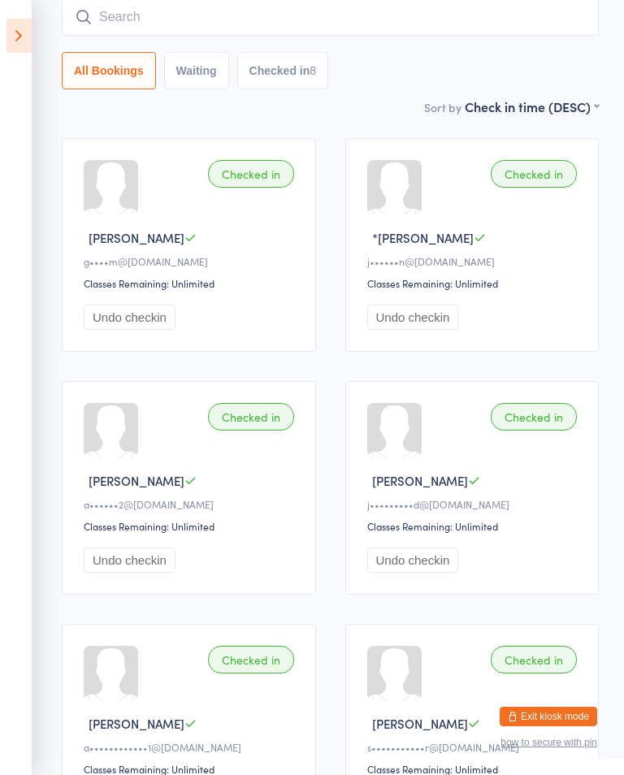
click at [327, 16] on input "search" at bounding box center [330, 16] width 537 height 37
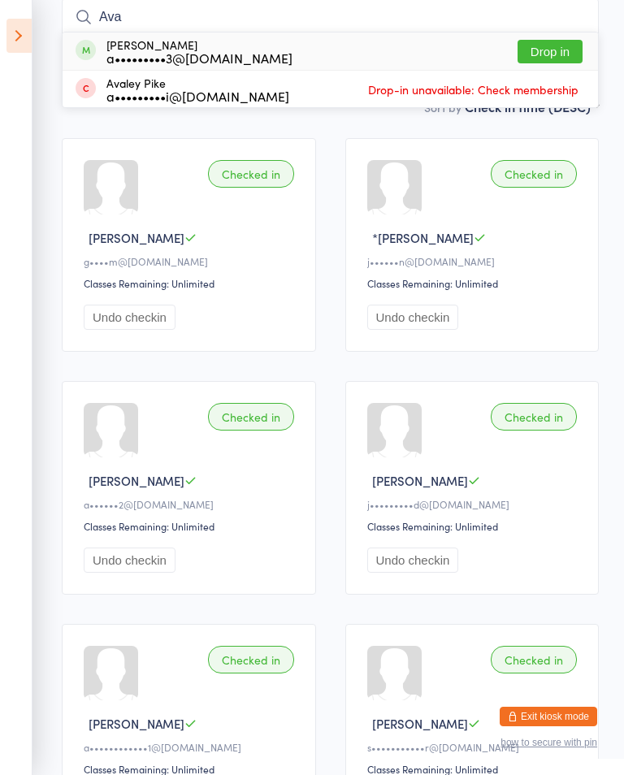
type input "Ava"
click at [566, 45] on button "Drop in" at bounding box center [549, 52] width 65 height 24
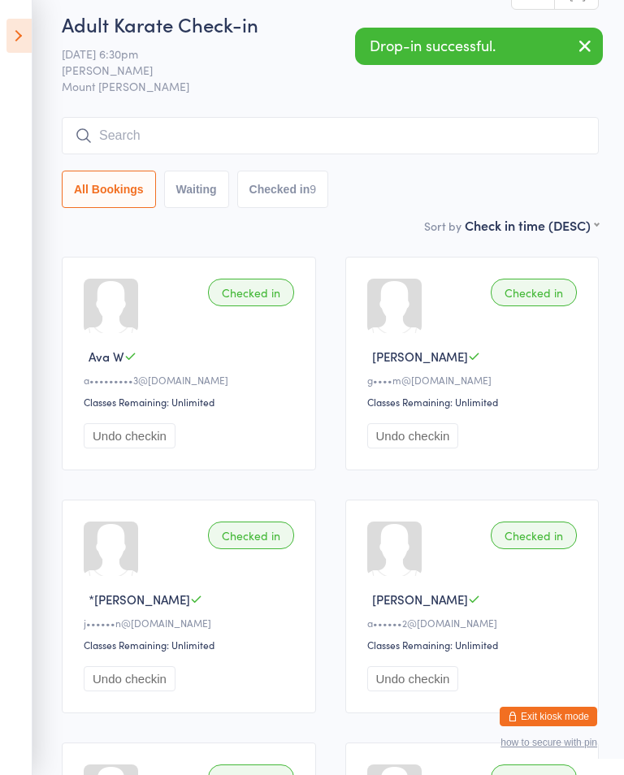
scroll to position [0, 0]
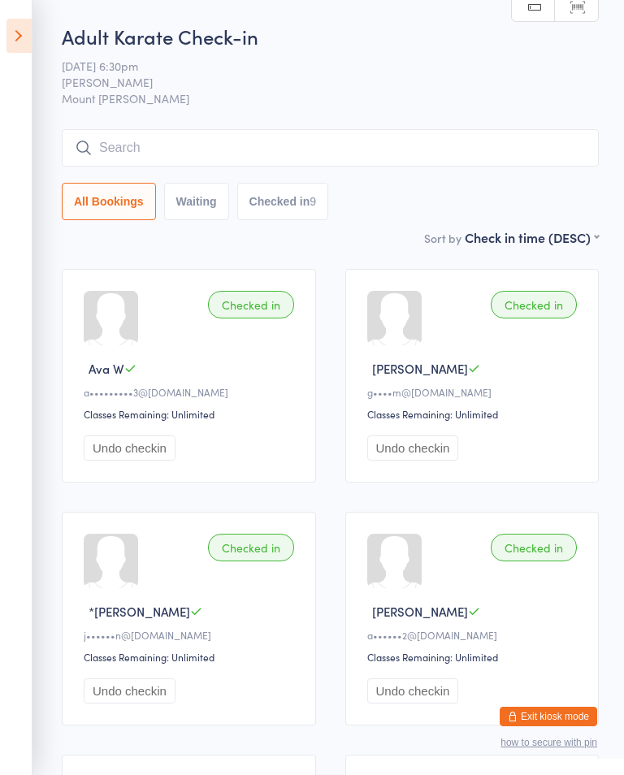
click at [109, 145] on input "search" at bounding box center [330, 147] width 537 height 37
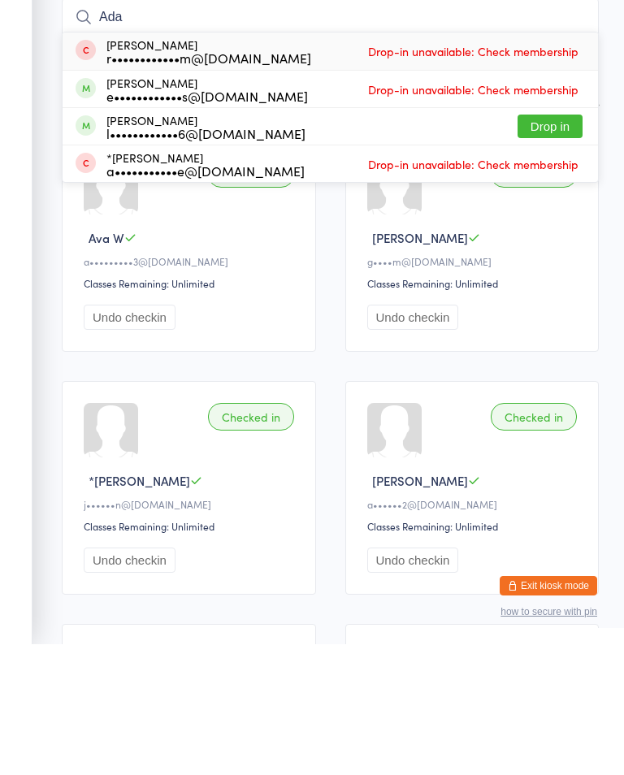
type input "Ada"
click at [535, 245] on button "Drop in" at bounding box center [549, 257] width 65 height 24
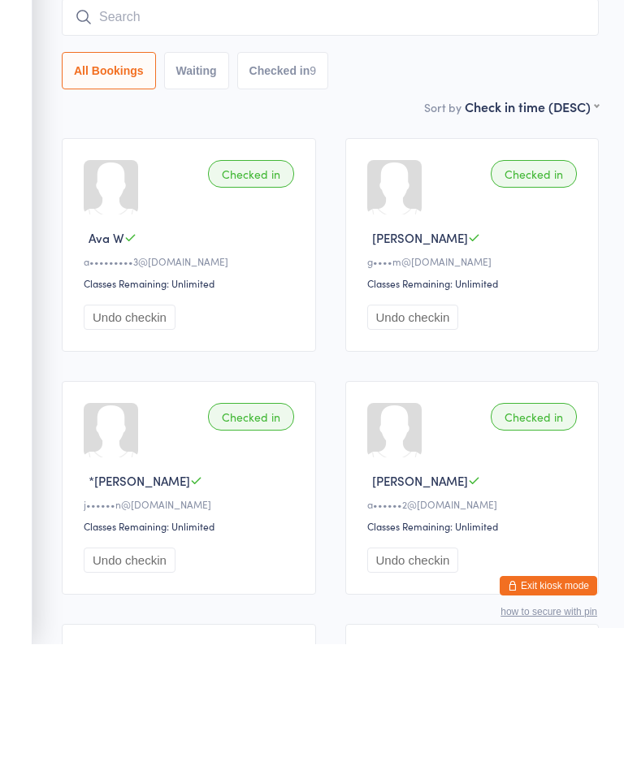
scroll to position [131, 0]
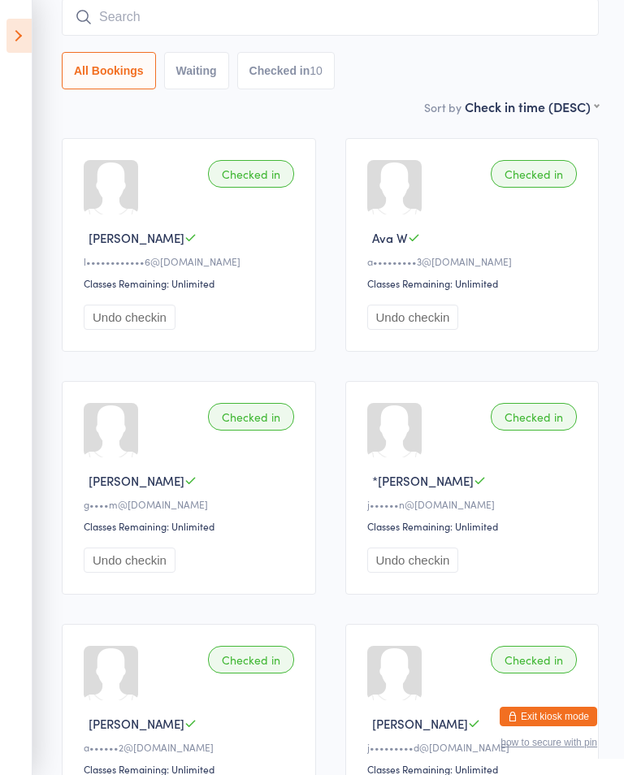
click at [102, 18] on input "search" at bounding box center [330, 16] width 537 height 37
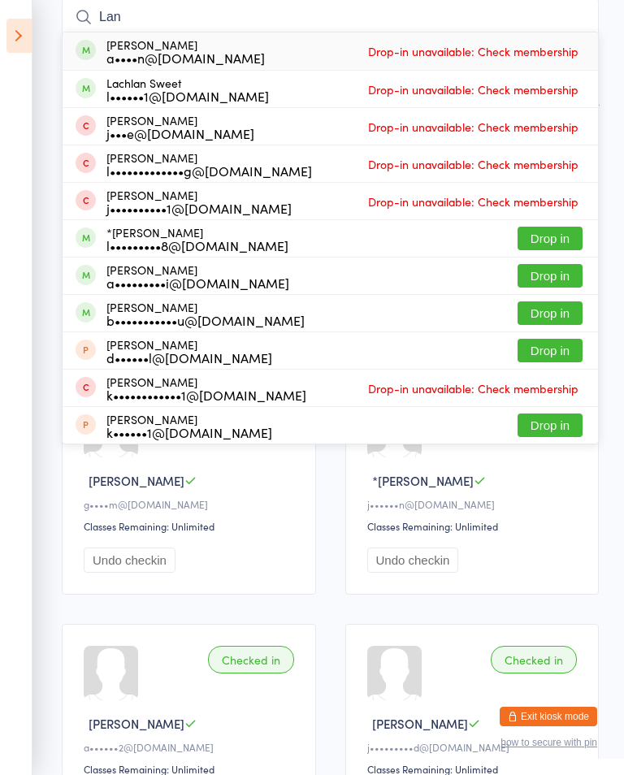
type input "Lan"
click at [539, 228] on button "Drop in" at bounding box center [549, 239] width 65 height 24
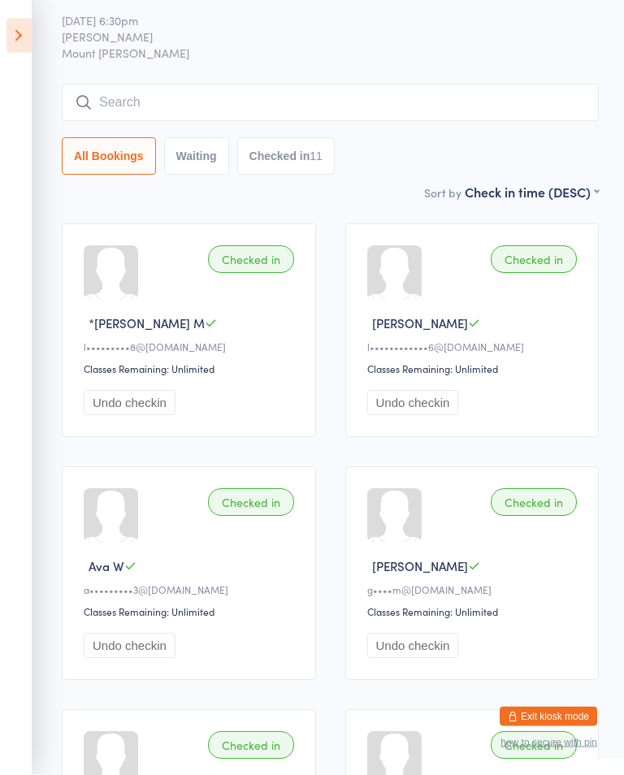
scroll to position [39, 0]
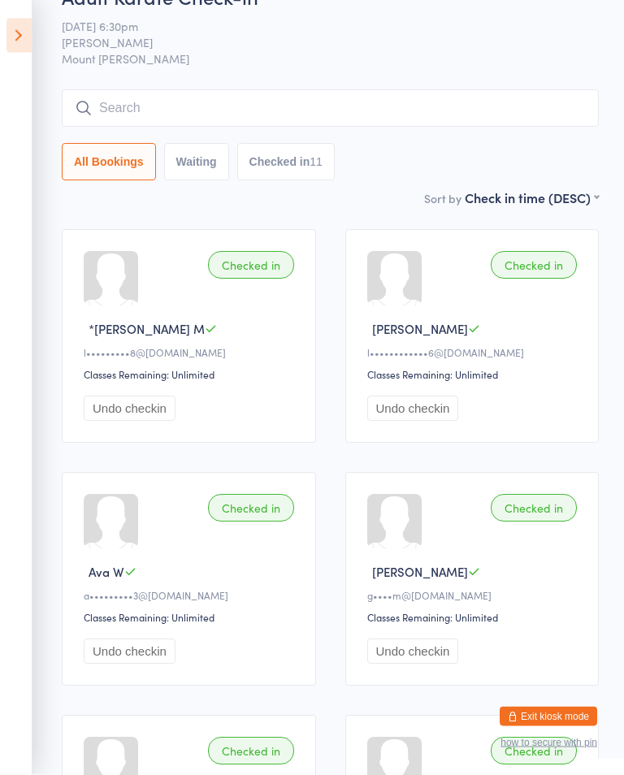
click at [170, 91] on input "search" at bounding box center [330, 108] width 537 height 37
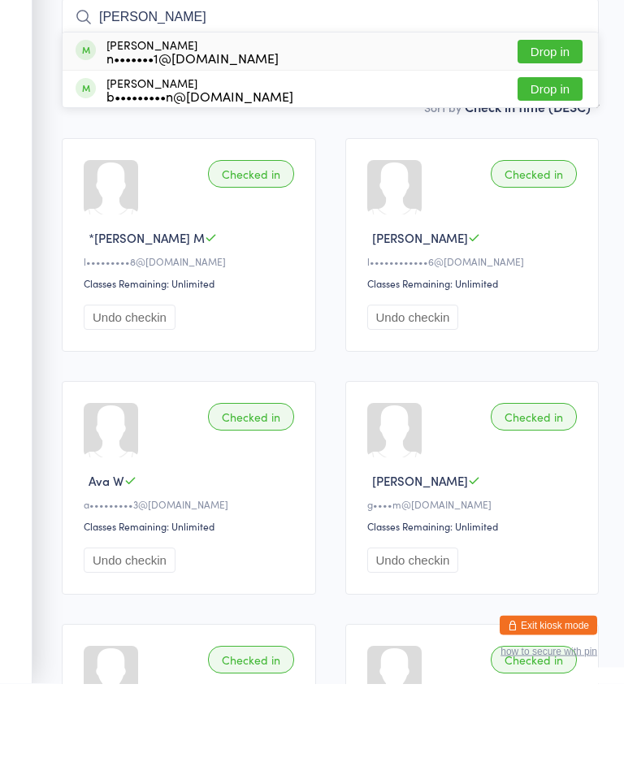
type input "[PERSON_NAME]"
click at [543, 132] on button "Drop in" at bounding box center [549, 144] width 65 height 24
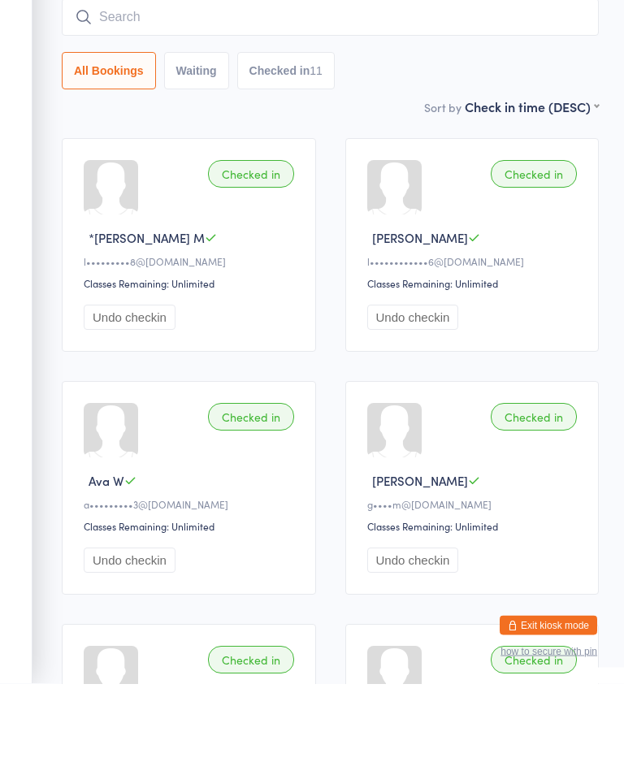
scroll to position [131, 0]
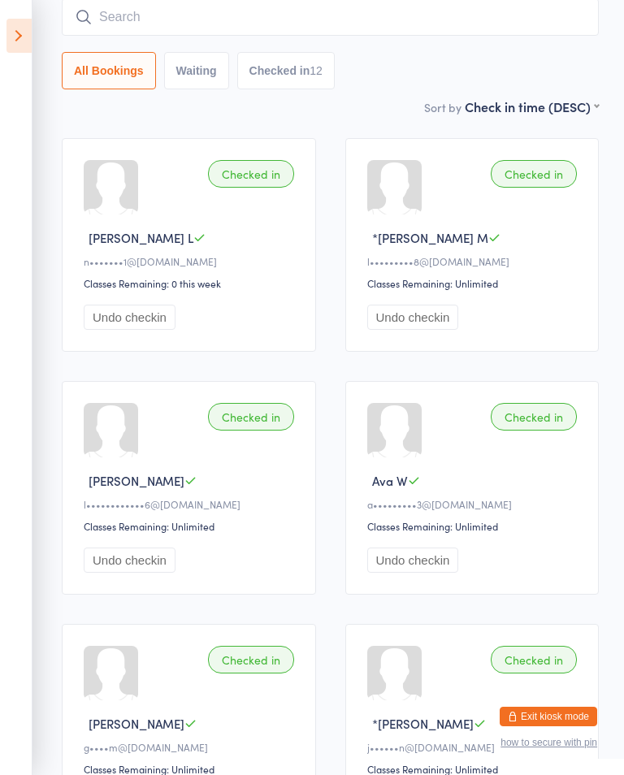
click at [296, 26] on input "search" at bounding box center [330, 16] width 537 height 37
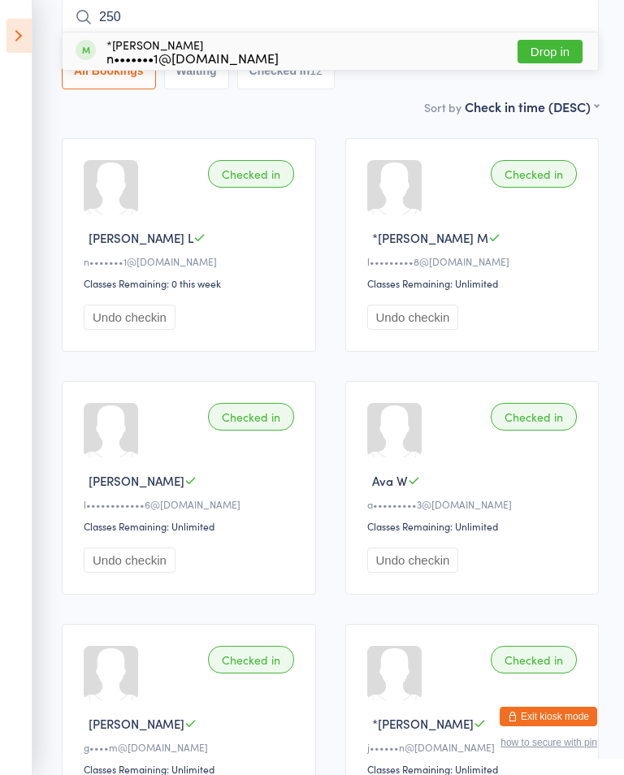
type input "250"
click at [546, 42] on button "Drop in" at bounding box center [549, 52] width 65 height 24
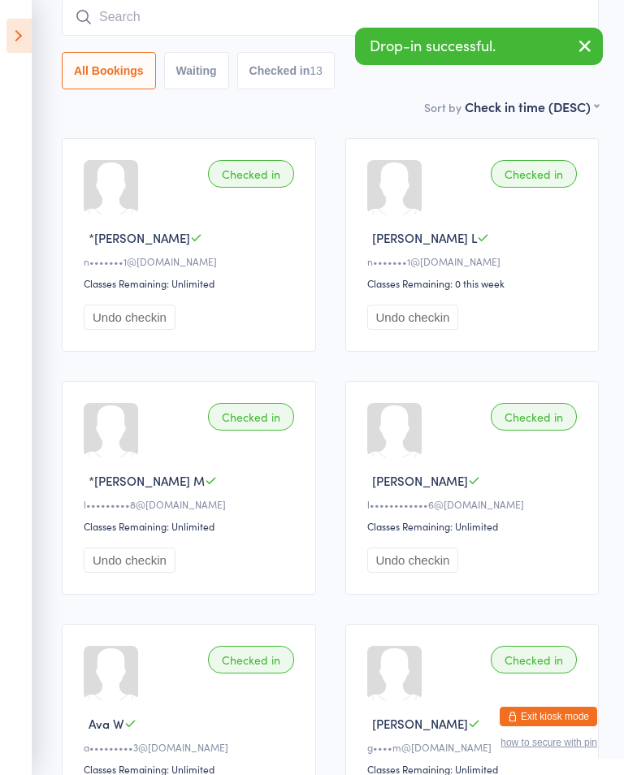
click at [128, 6] on input "search" at bounding box center [330, 16] width 537 height 37
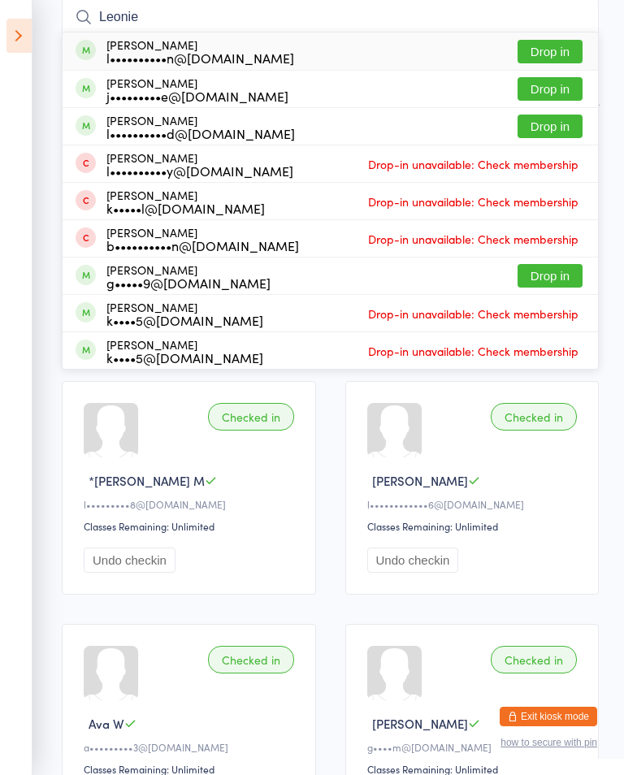
type input "Leonie"
click at [549, 37] on div "[PERSON_NAME] l••••••••••n@[DOMAIN_NAME] Drop in" at bounding box center [330, 50] width 535 height 37
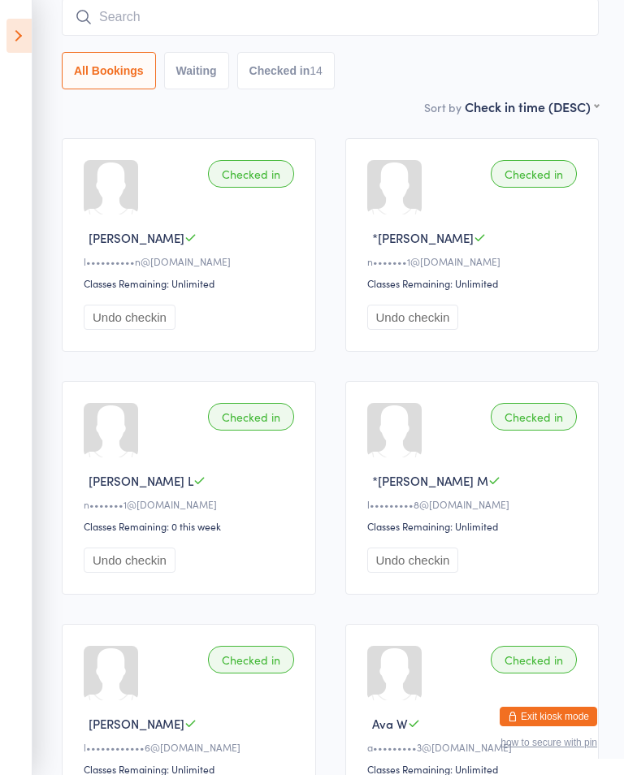
scroll to position [0, 0]
